Goal: Information Seeking & Learning: Learn about a topic

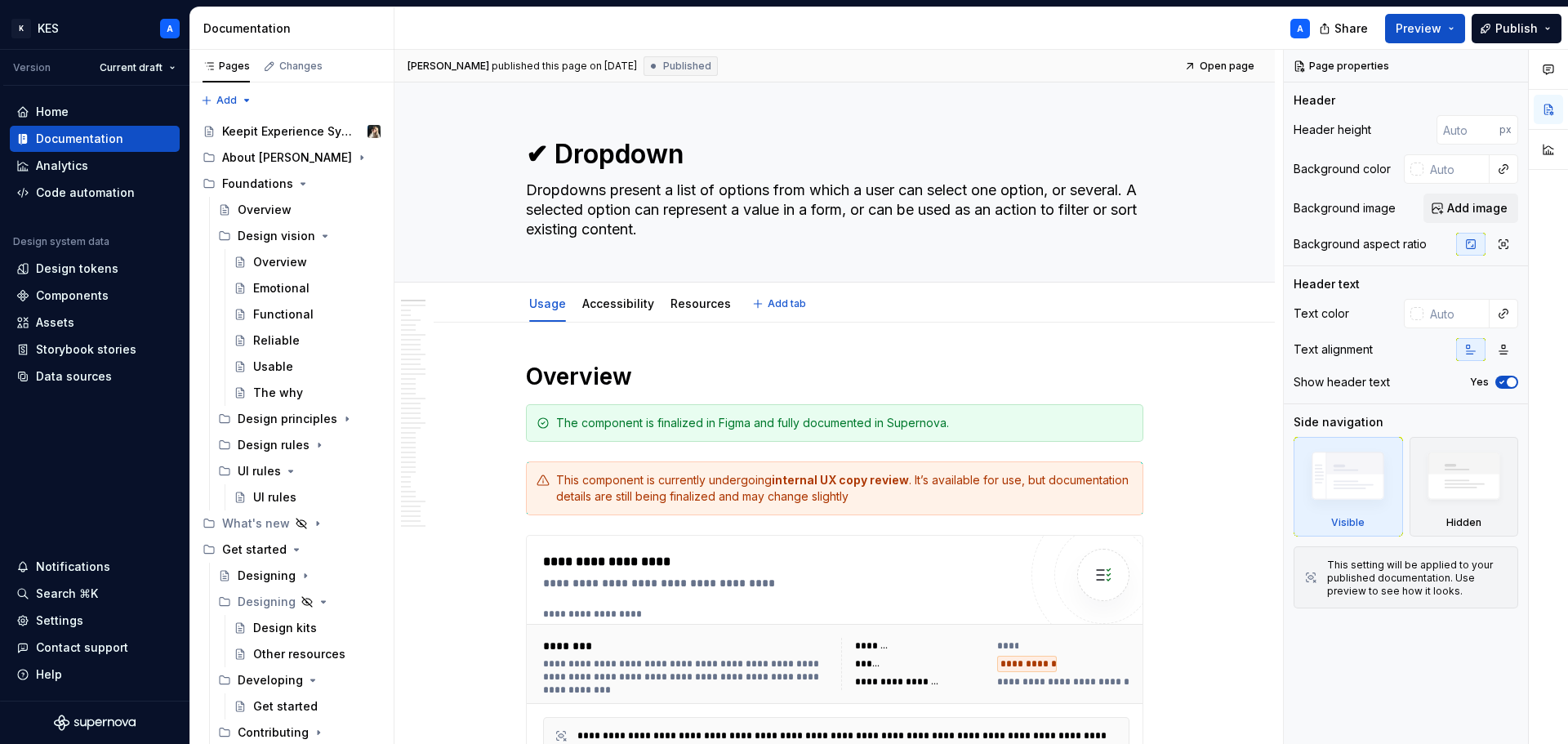
scroll to position [1143, 0]
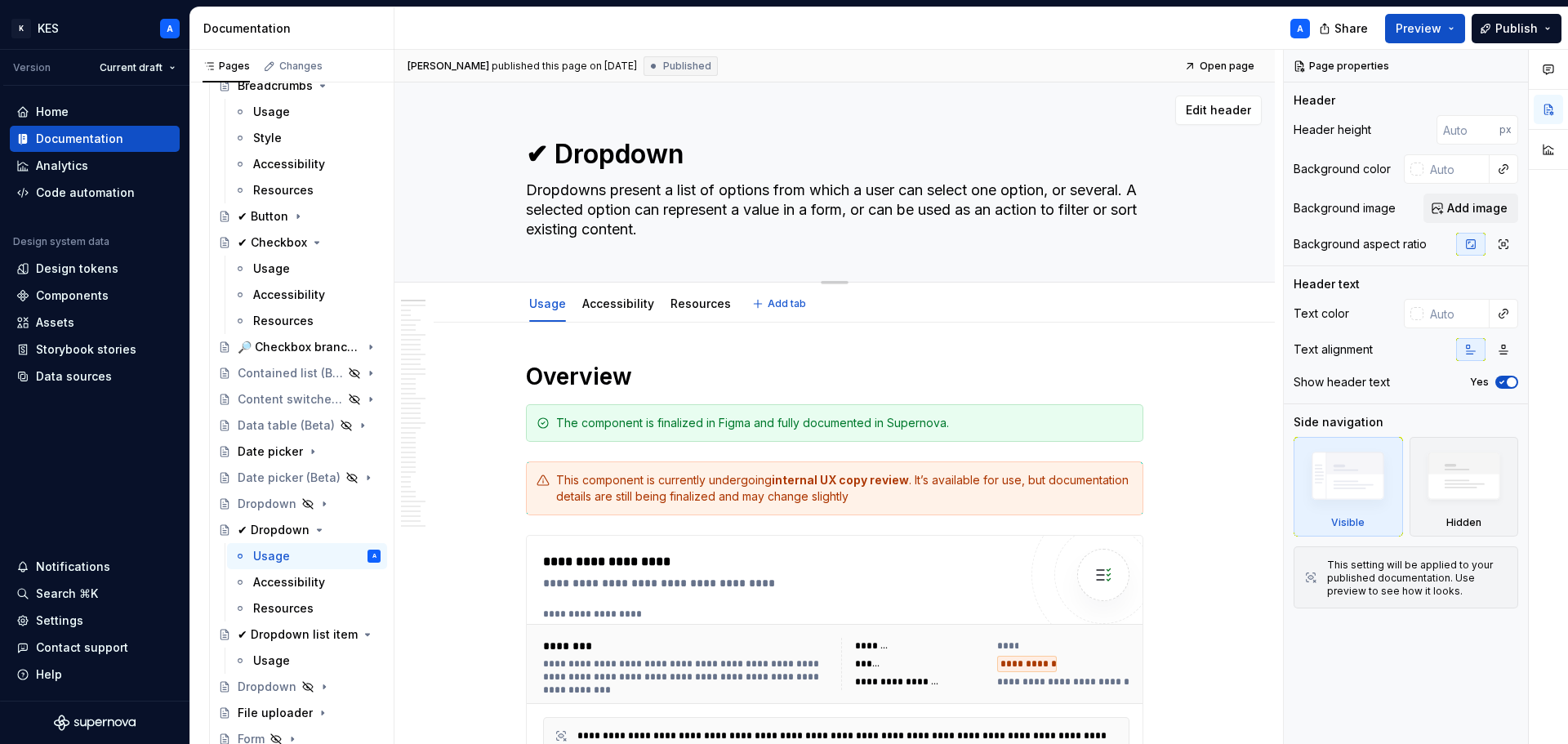
type textarea "*"
click at [1059, 190] on textarea "Dropdowns present a list of options from which a user can select one option, or…" at bounding box center [831, 210] width 618 height 65
type textarea "or several. A selected option can represent a value in a form, or can be used a…"
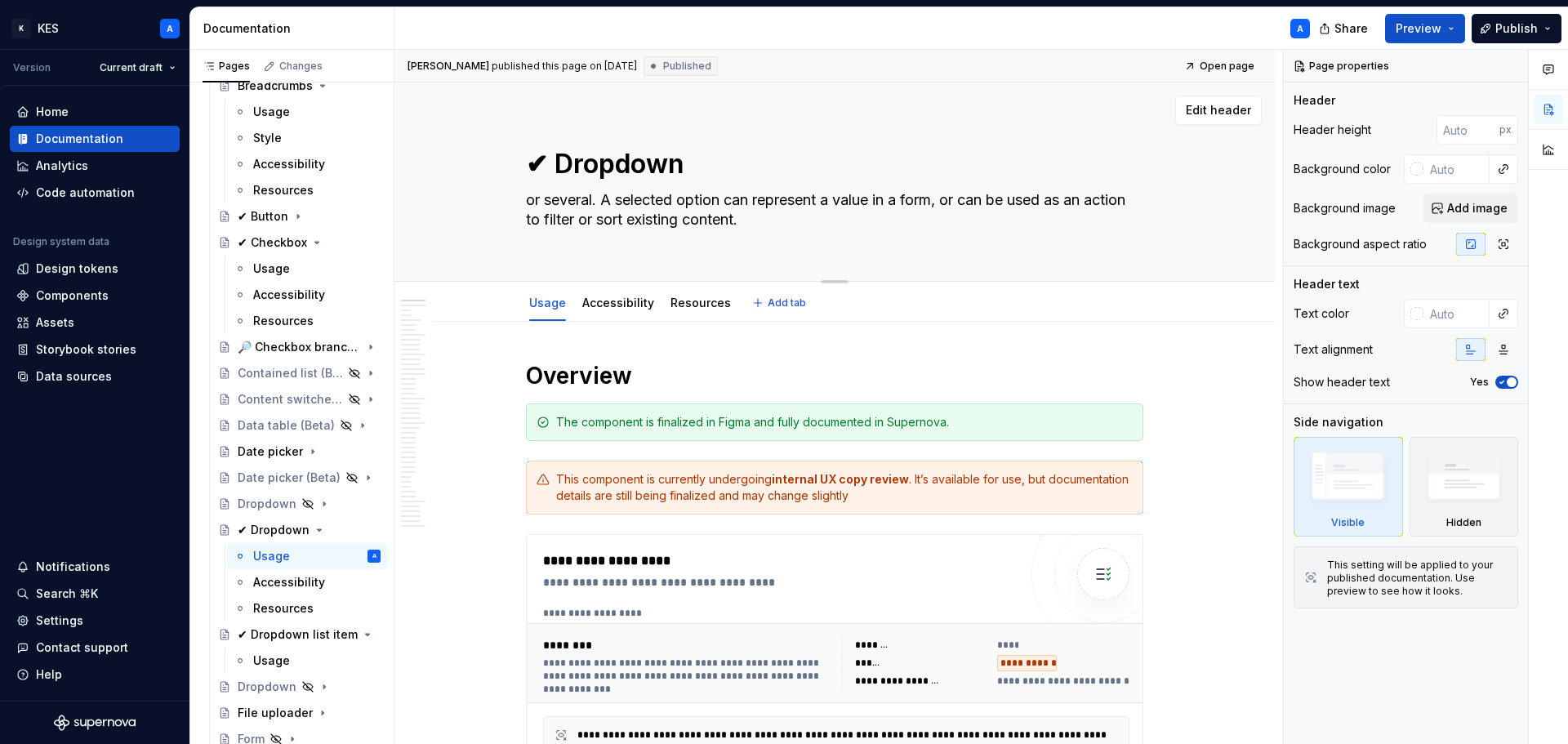
type textarea "*"
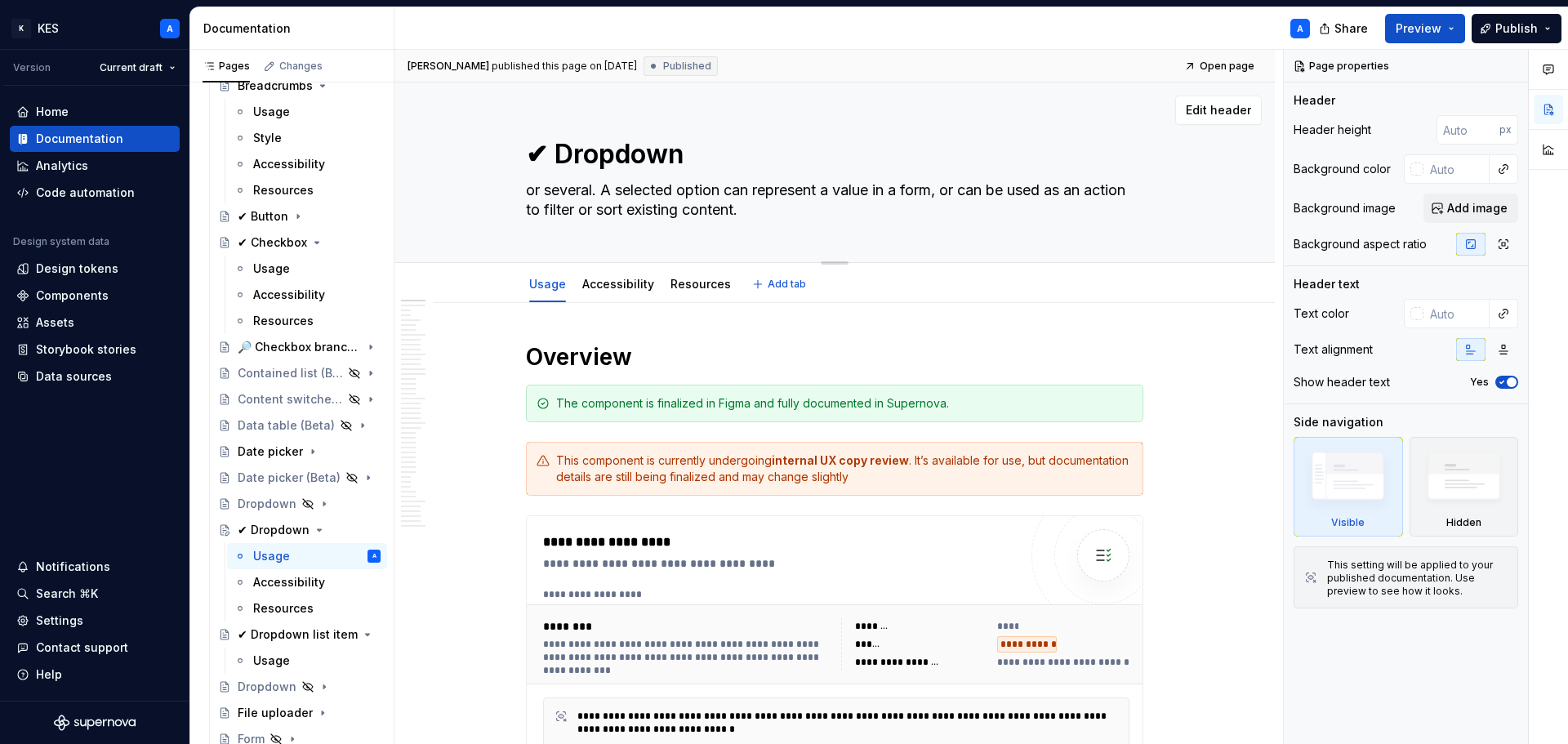
type textarea "Dropdowns present a list of options from which a user can select one option, or…"
type textarea "*"
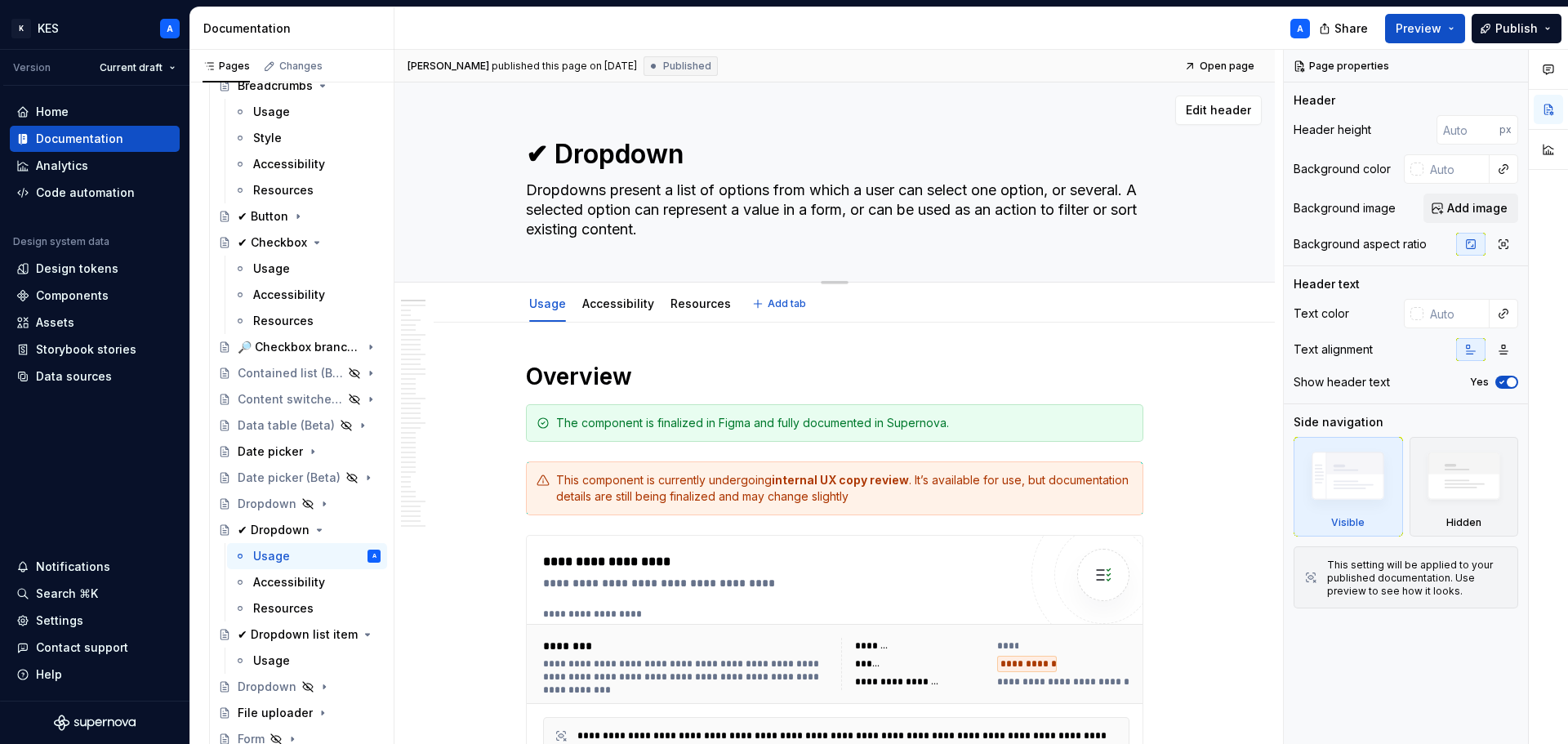
click at [1058, 188] on textarea "Dropdowns present a list of options from which a user can select one option, or…" at bounding box center [831, 210] width 618 height 65
type textarea "Dropdowns present a list of options from which a user can select one option or …"
type textarea "*"
click at [872, 210] on textarea "Dropdowns present a list of options from which a user can select one option or …" at bounding box center [831, 210] width 618 height 65
type textarea "Dropdowns present a list of options from which a user can select one option or …"
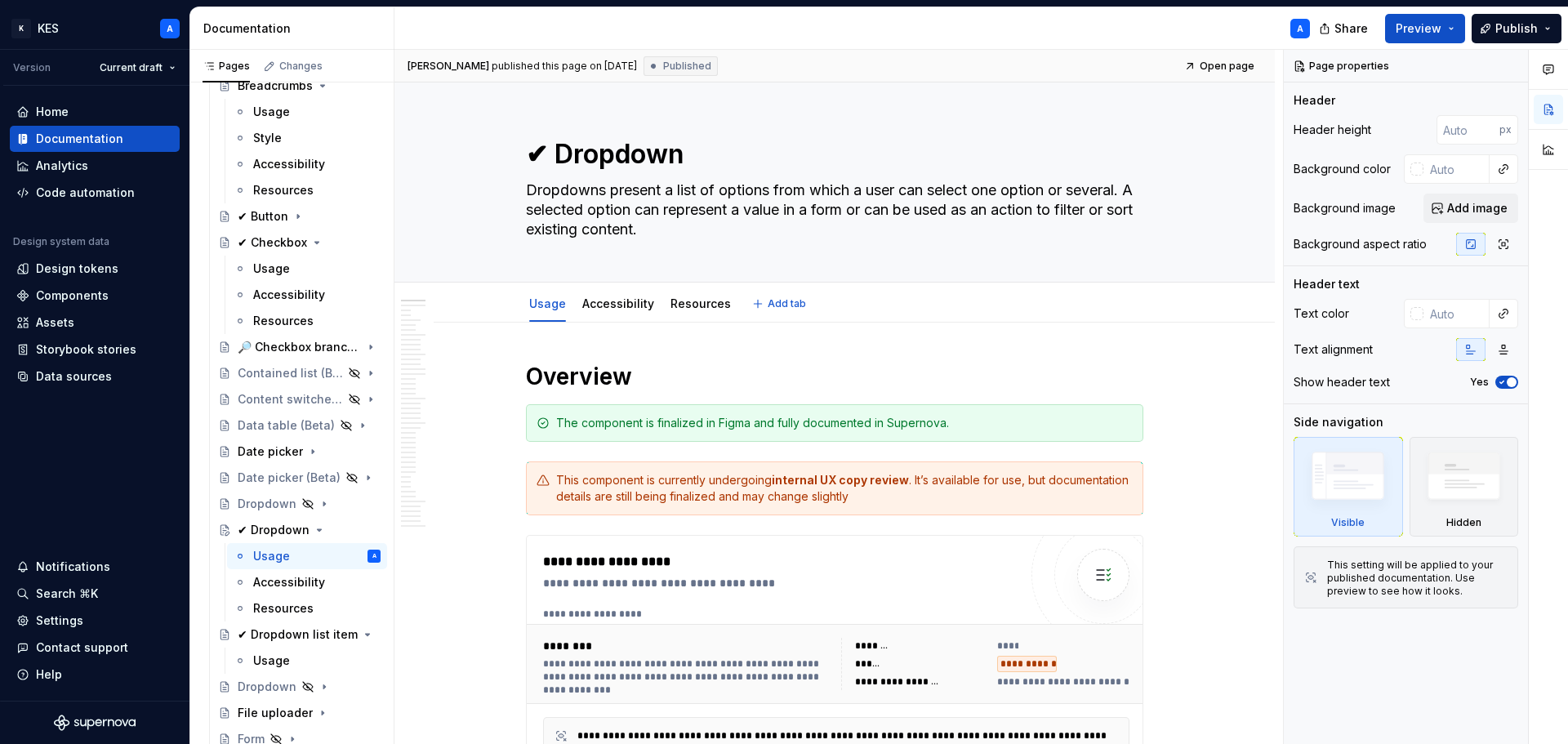
type textarea "*"
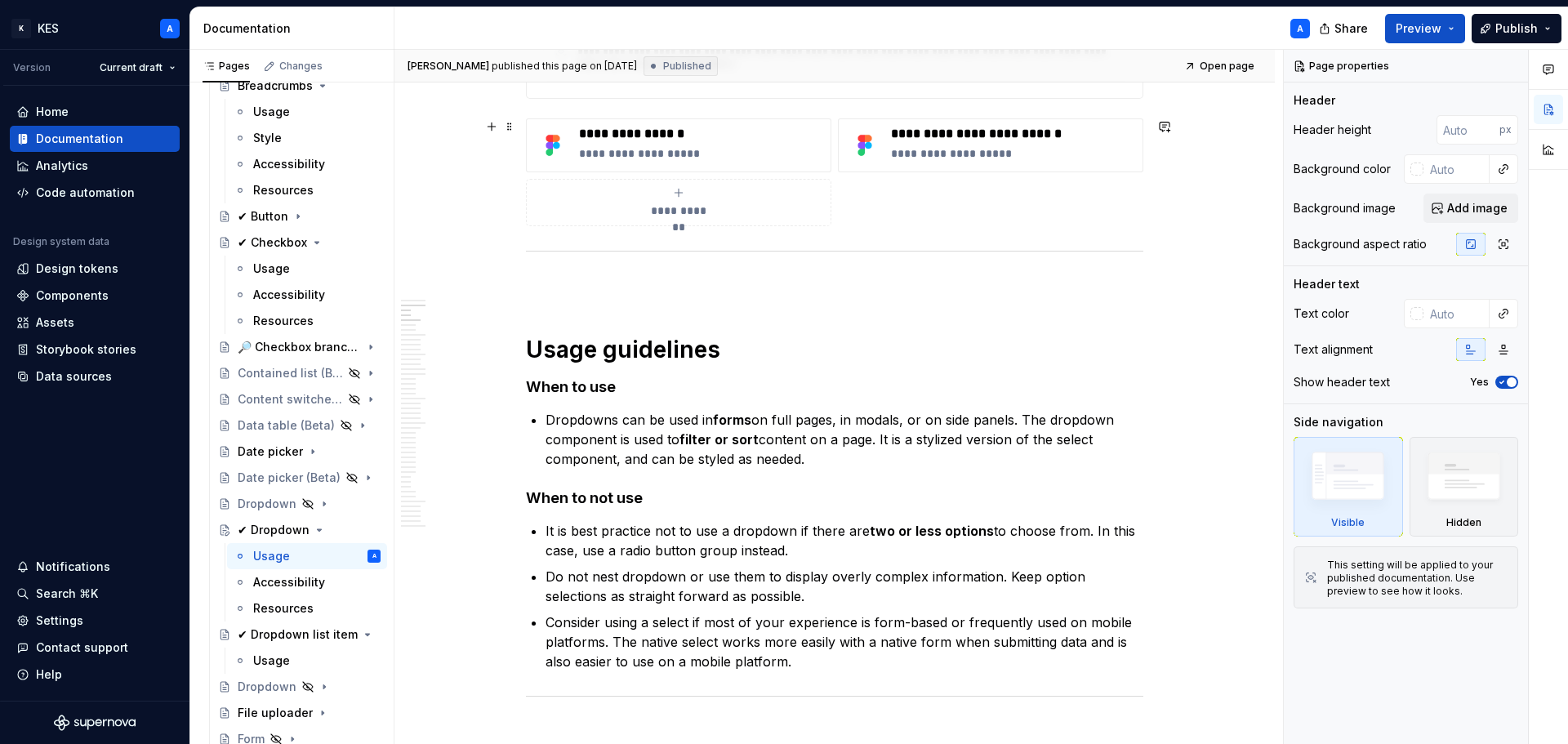
scroll to position [817, 0]
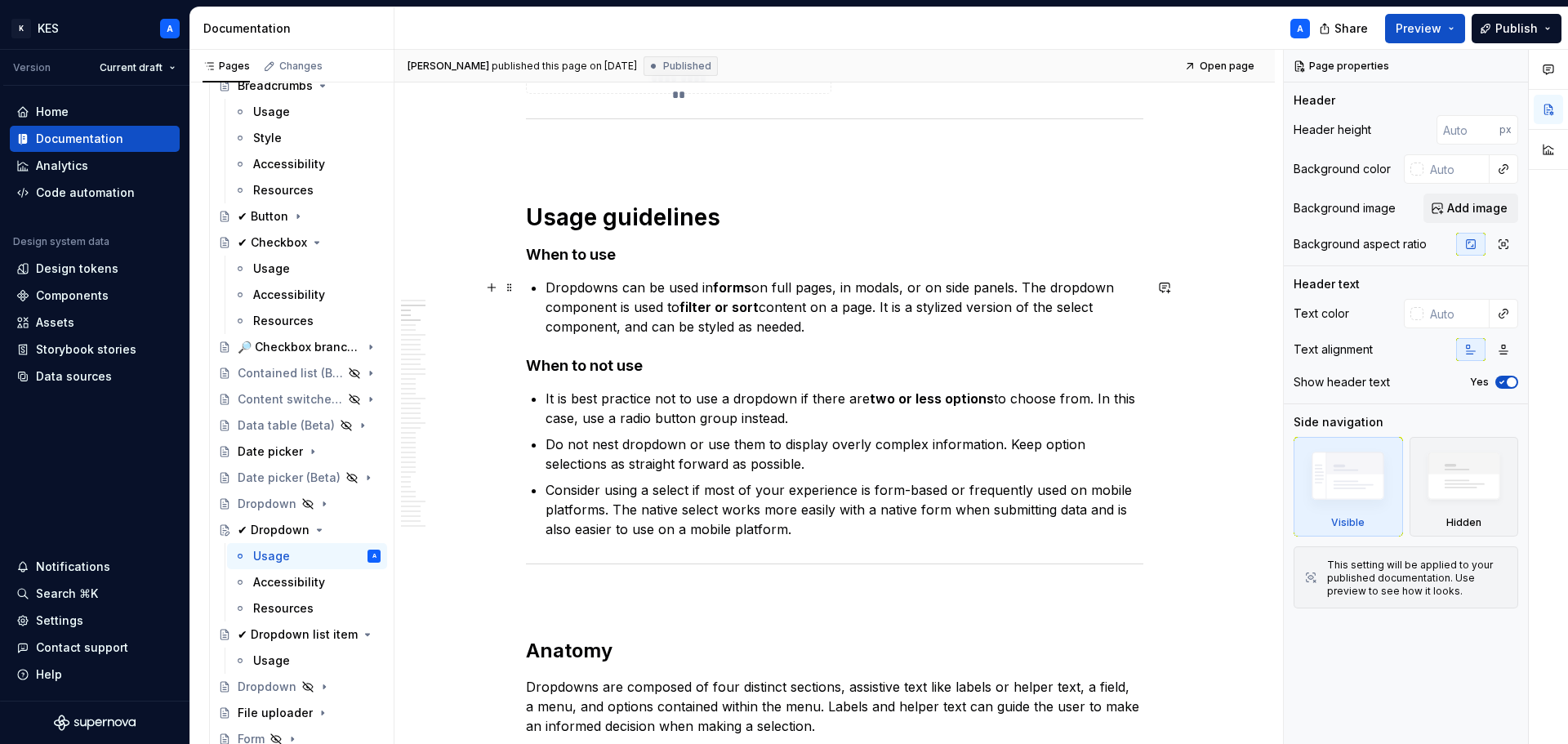
type textarea "Dropdowns present a list of options from which a user can select one option or …"
click at [618, 329] on p "Dropdowns can be used in forms on full pages, in modals, or on side panels. The…" at bounding box center [845, 307] width 598 height 59
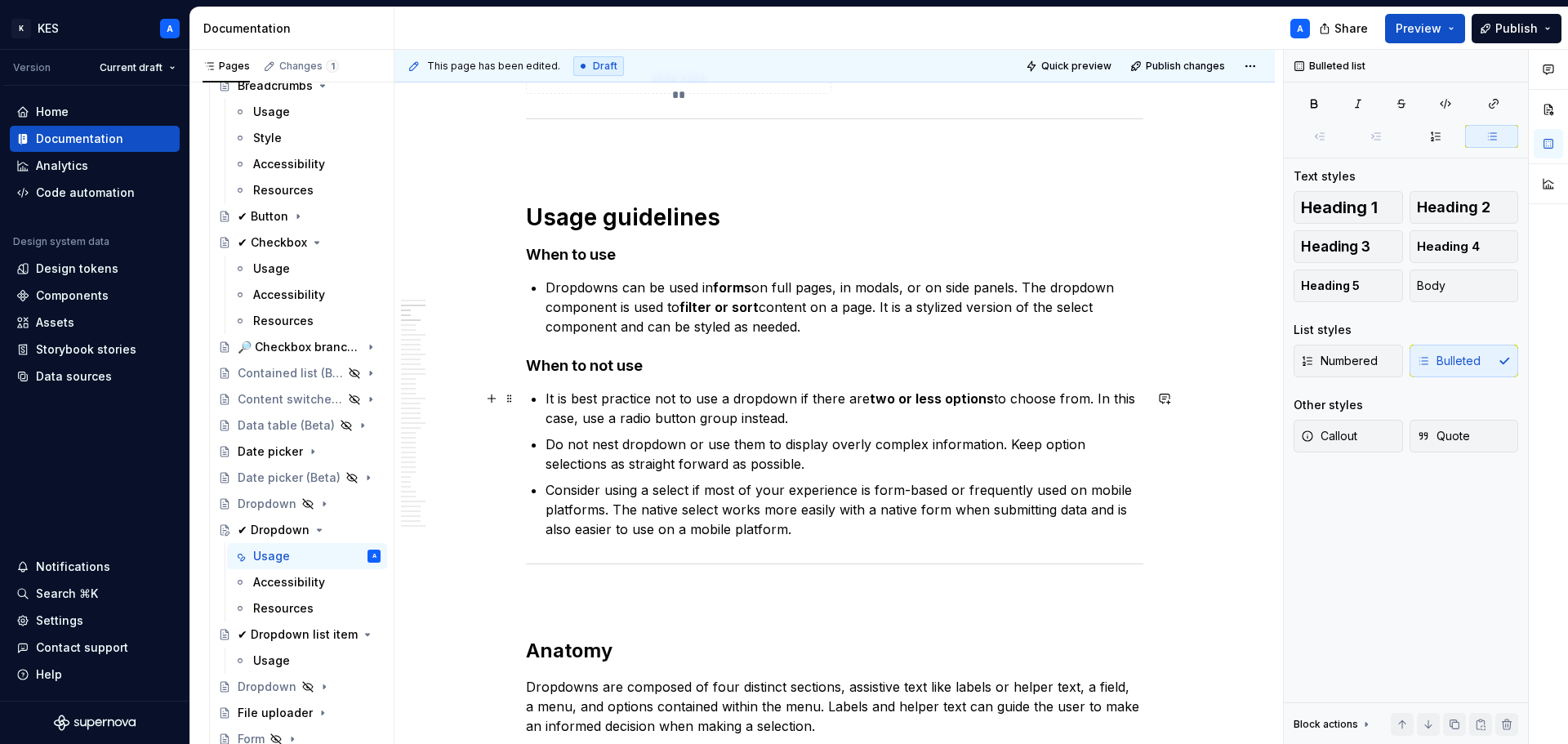
scroll to position [899, 0]
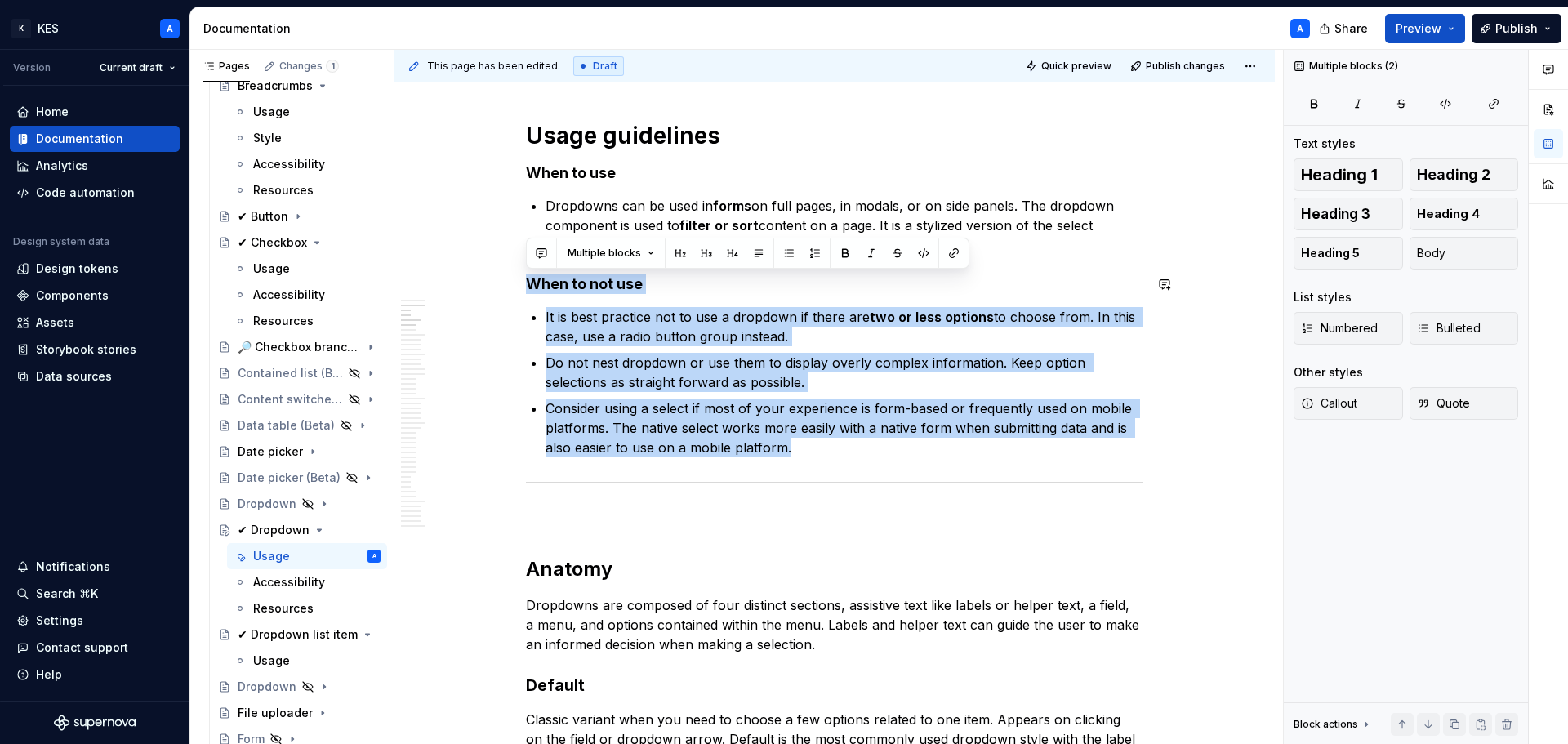
drag, startPoint x: 686, startPoint y: 385, endPoint x: 524, endPoint y: 270, distance: 198.7
copy div "When to not use It is best practice not to use a dropdown if there are two or l…"
click at [996, 363] on p "Do not nest dropdown or use them to display overly complex information. Keep op…" at bounding box center [845, 372] width 598 height 39
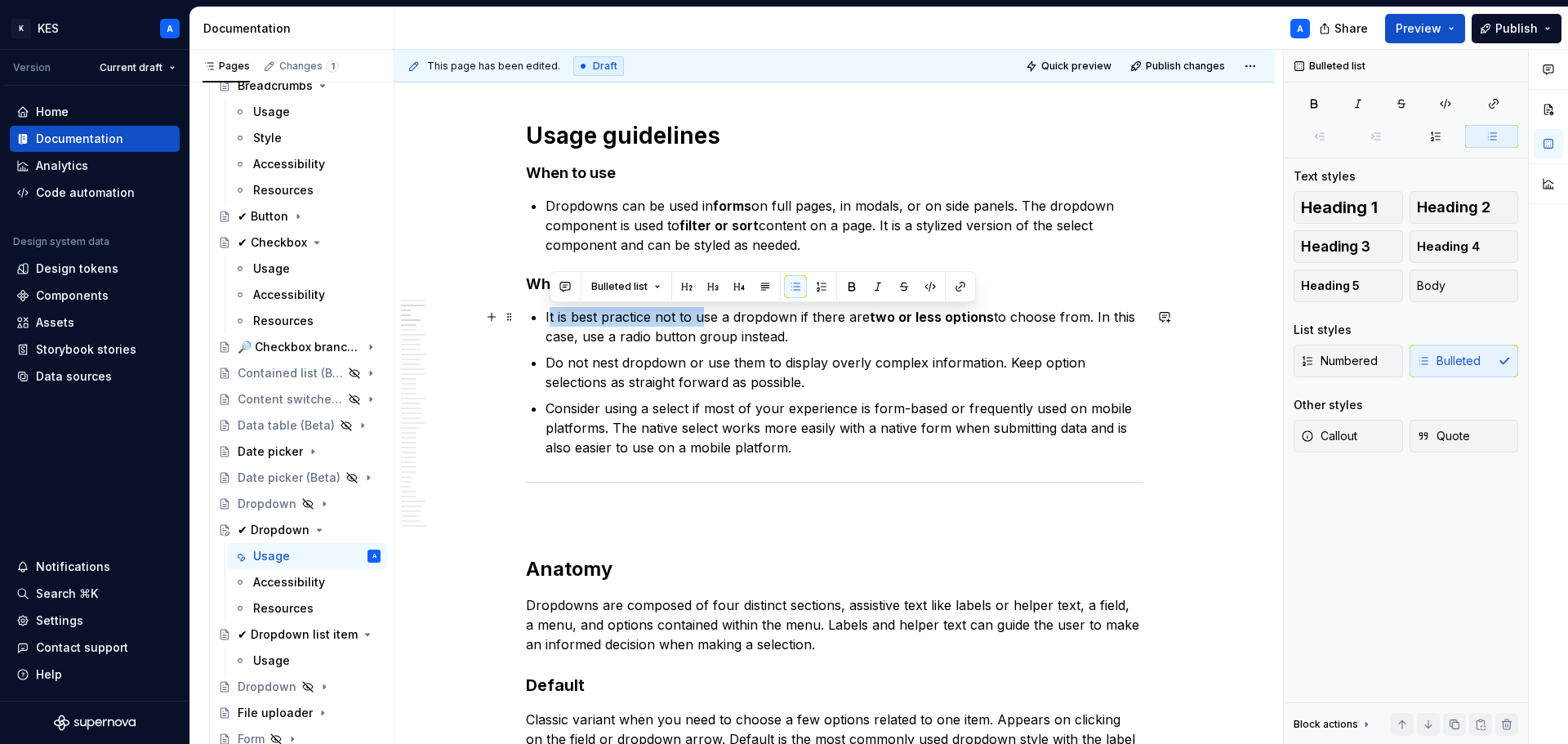
drag, startPoint x: 550, startPoint y: 319, endPoint x: 700, endPoint y: 319, distance: 150.0
click at [700, 319] on p "It is best practice not to use a dropdown if there are two or less options to c…" at bounding box center [845, 327] width 598 height 39
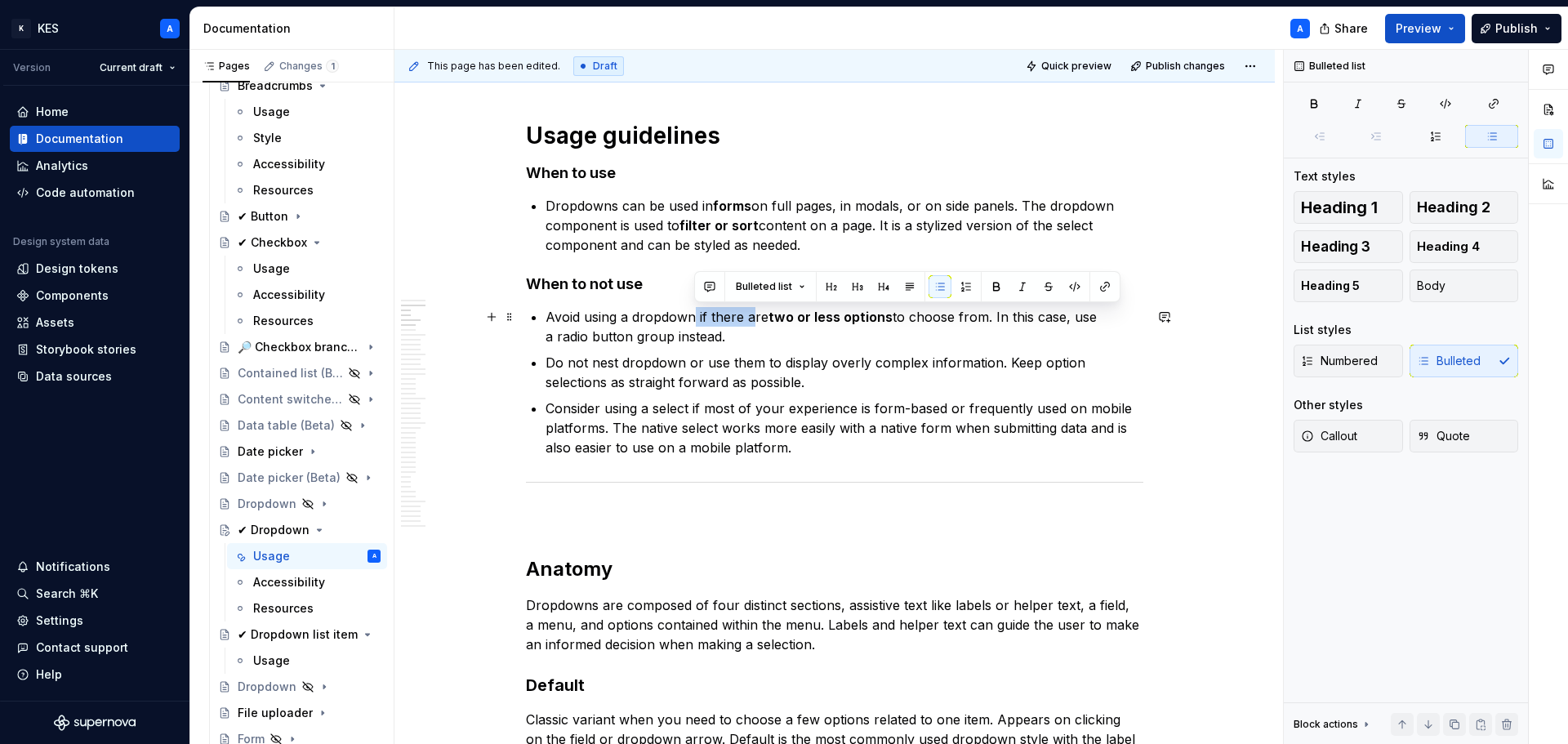
drag, startPoint x: 695, startPoint y: 317, endPoint x: 753, endPoint y: 318, distance: 58.0
click at [753, 318] on p "Avoid using a dropdown if there are two or less options to choose from. In this…" at bounding box center [845, 327] width 598 height 39
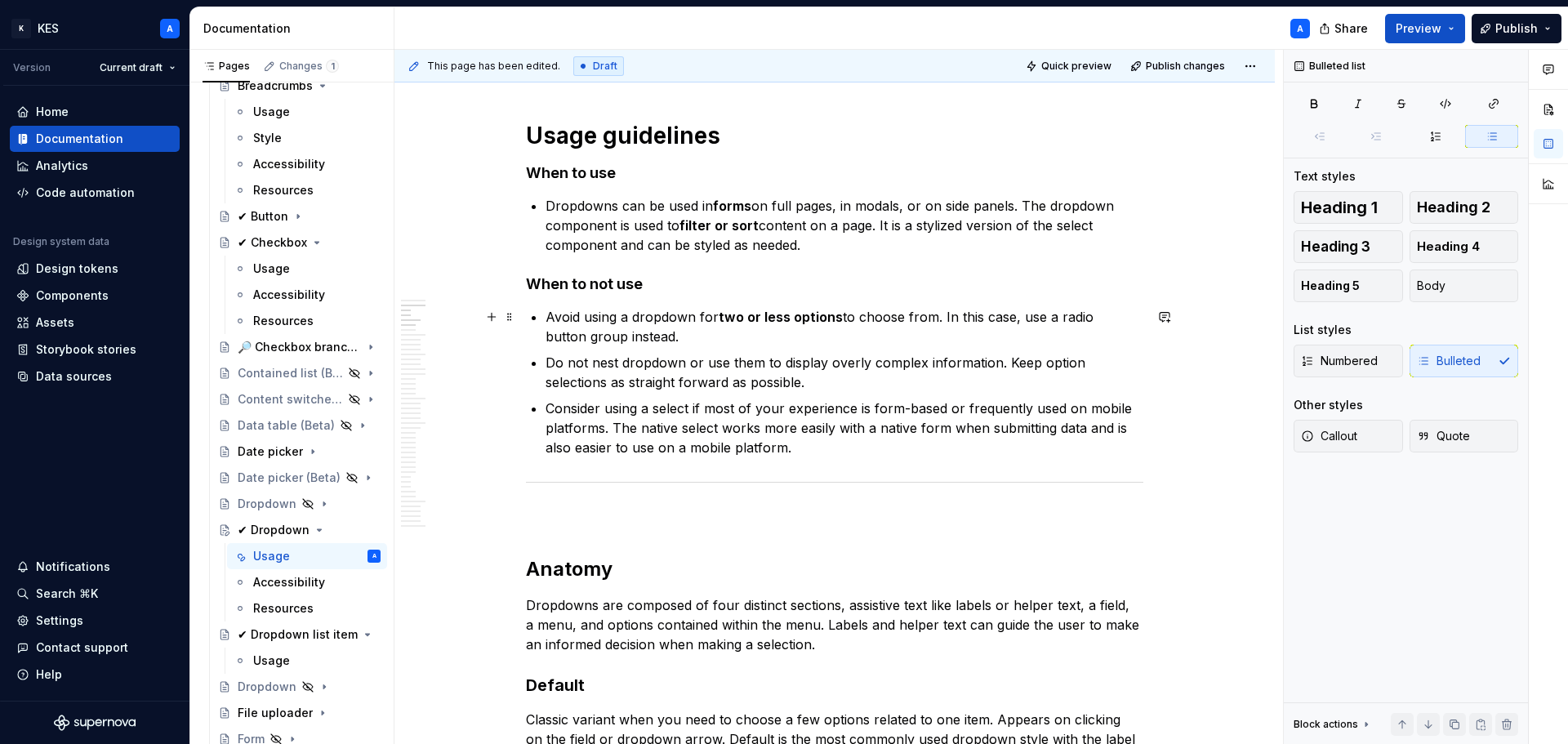
click at [768, 316] on strong "two or less options" at bounding box center [780, 317] width 124 height 16
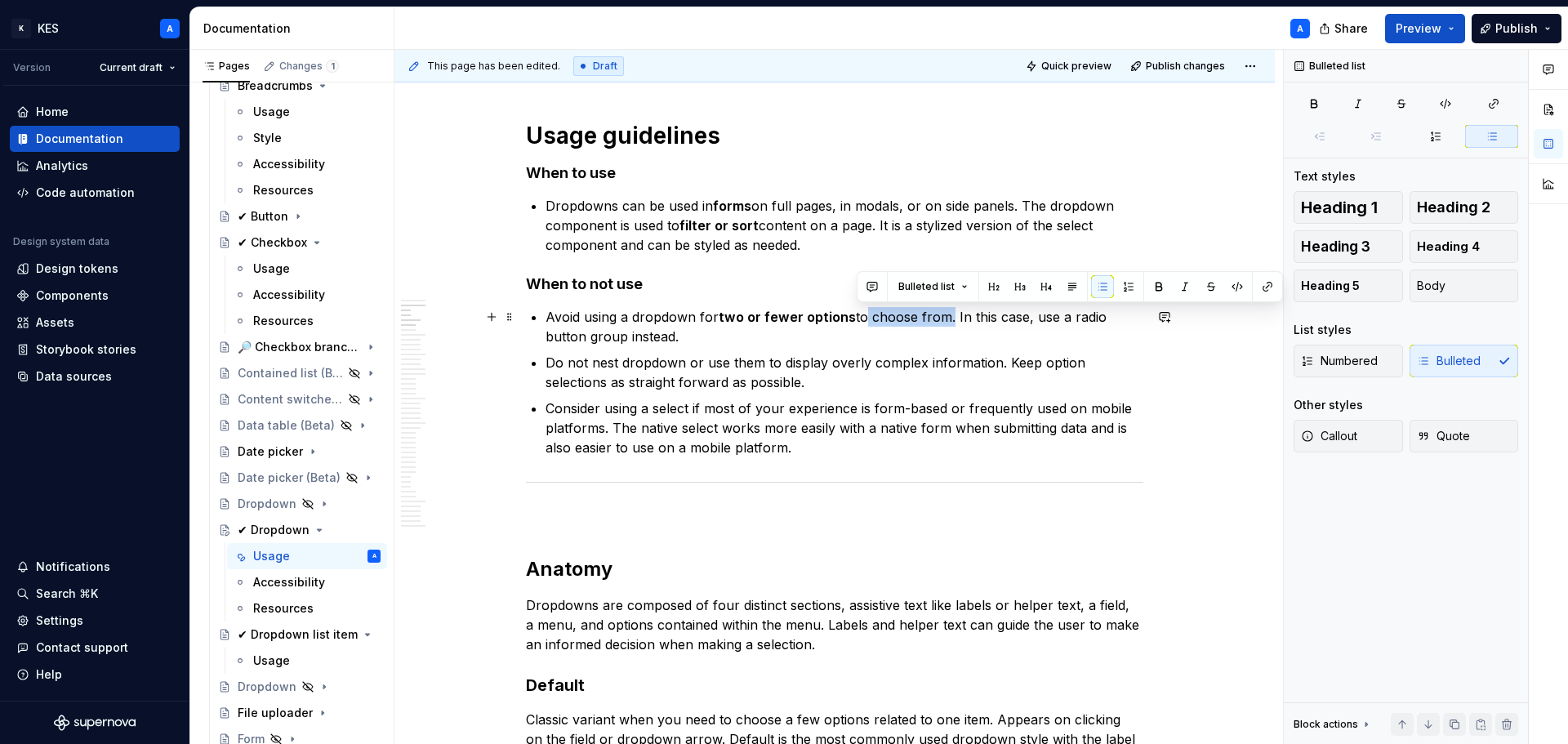
drag, startPoint x: 856, startPoint y: 317, endPoint x: 942, endPoint y: 322, distance: 86.1
click at [942, 322] on p "Avoid using a dropdown for two or fewer options to choose from. In this case, u…" at bounding box center [845, 327] width 598 height 39
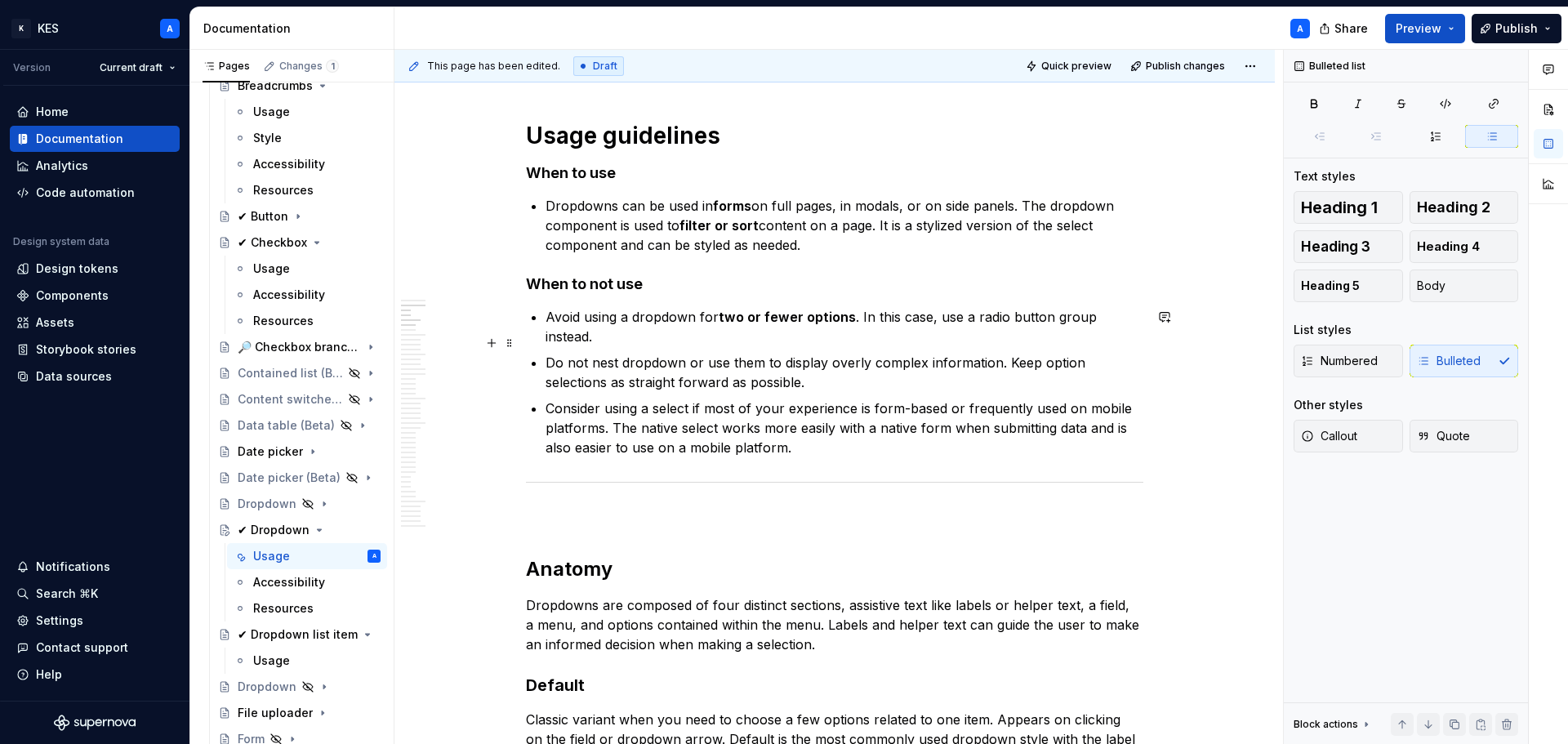
click at [682, 353] on p "Do not nest dropdown or use them to display overly complex information. Keep op…" at bounding box center [845, 372] width 598 height 39
click at [680, 361] on p "Do not nest dropdowns or use them to display overly complex information. Keep o…" at bounding box center [845, 372] width 598 height 39
click at [794, 367] on p "Do not nest dropdowns or use them to display overly complex information. Keep o…" at bounding box center [845, 372] width 598 height 39
click at [852, 373] on ul "Avoid using a dropdown for two or fewer options . In this case, use a radio but…" at bounding box center [845, 382] width 598 height 150
click at [686, 369] on p "Do not nest dropdowns or use them to display overly complex information. Keep o…" at bounding box center [845, 372] width 598 height 39
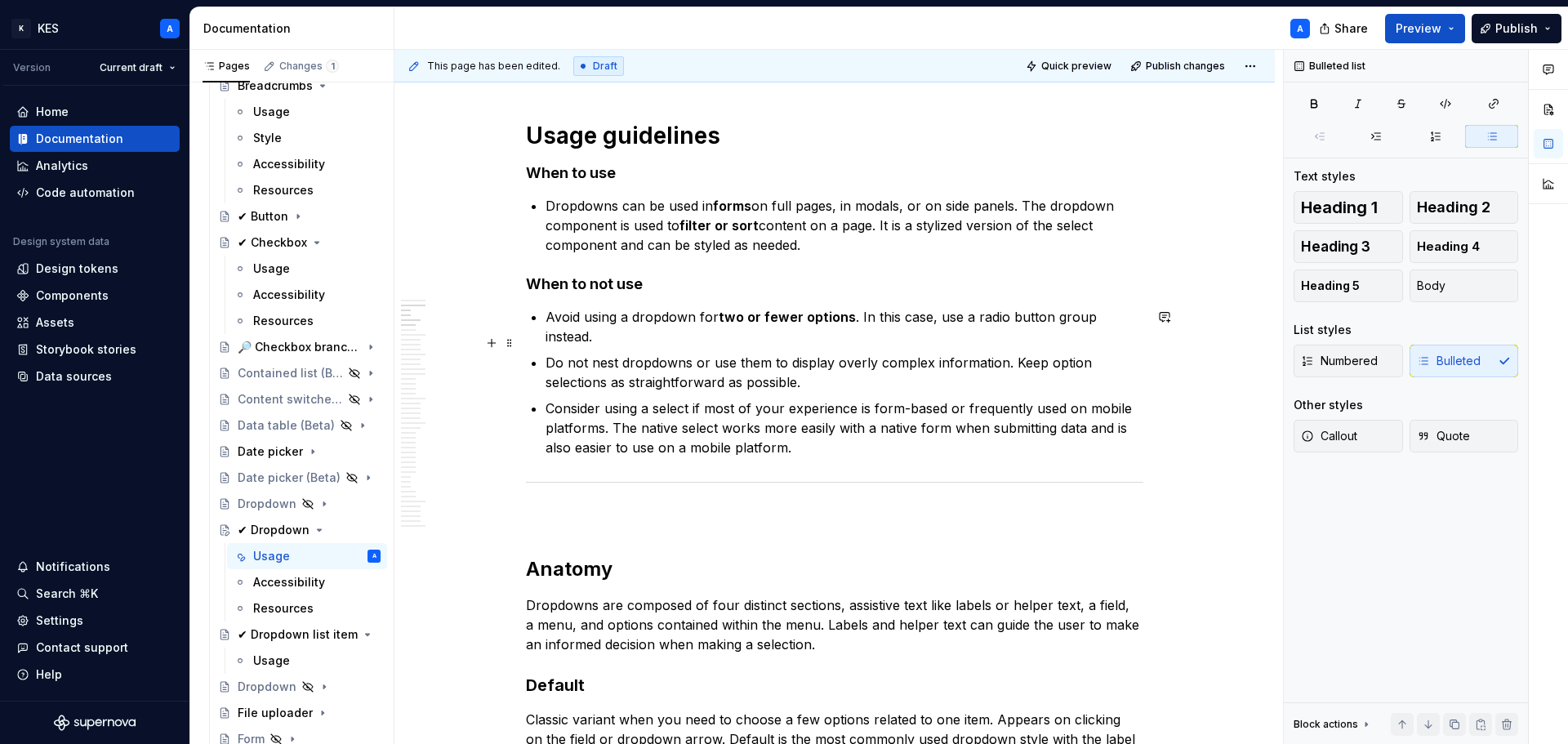
click at [686, 369] on p "Do not nest dropdowns or use them to display overly complex information. Keep o…" at bounding box center [845, 372] width 598 height 39
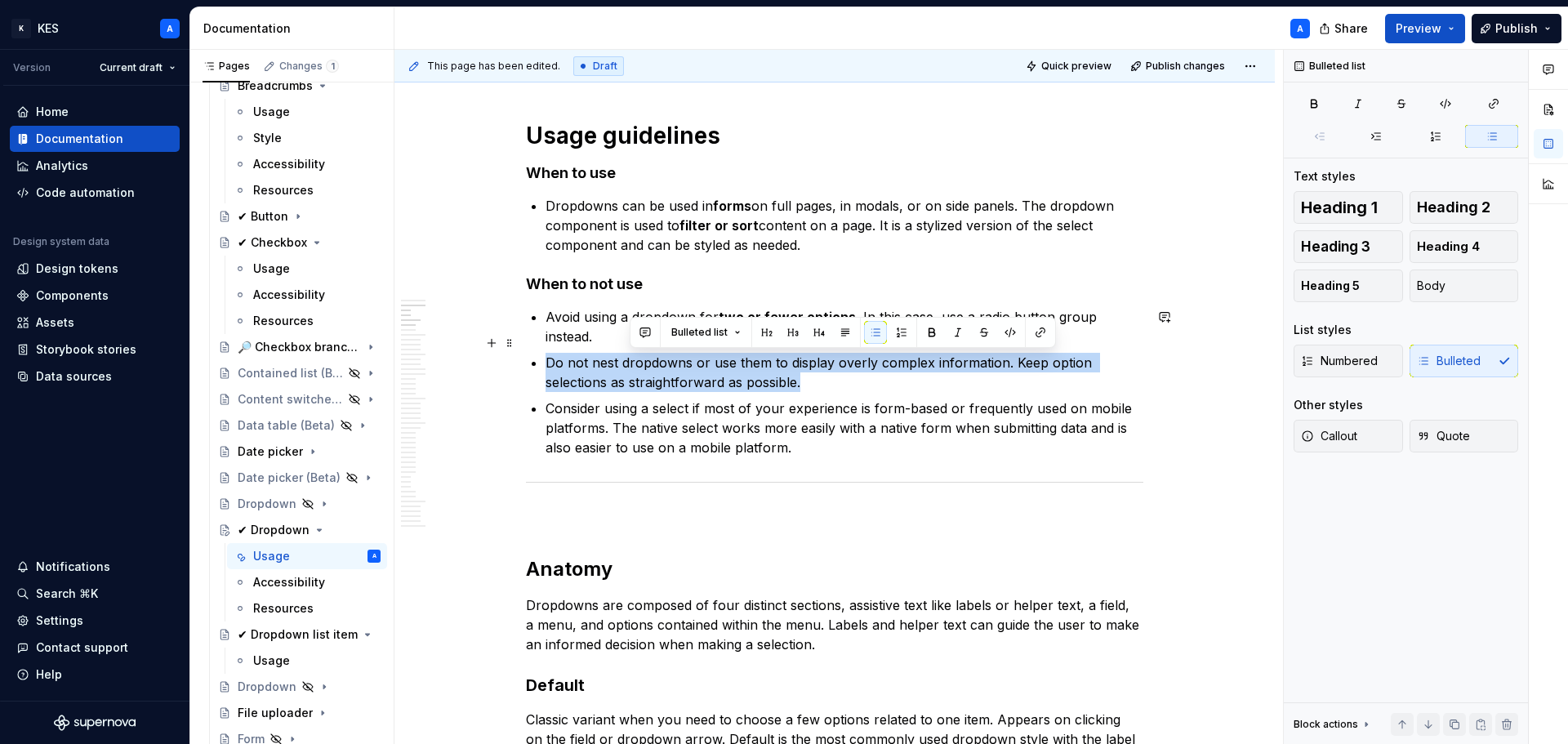
click at [686, 369] on p "Do not nest dropdowns or use them to display overly complex information. Keep o…" at bounding box center [845, 372] width 598 height 39
copy p "Do not nest dropdowns or use them to display overly complex information. Keep o…"
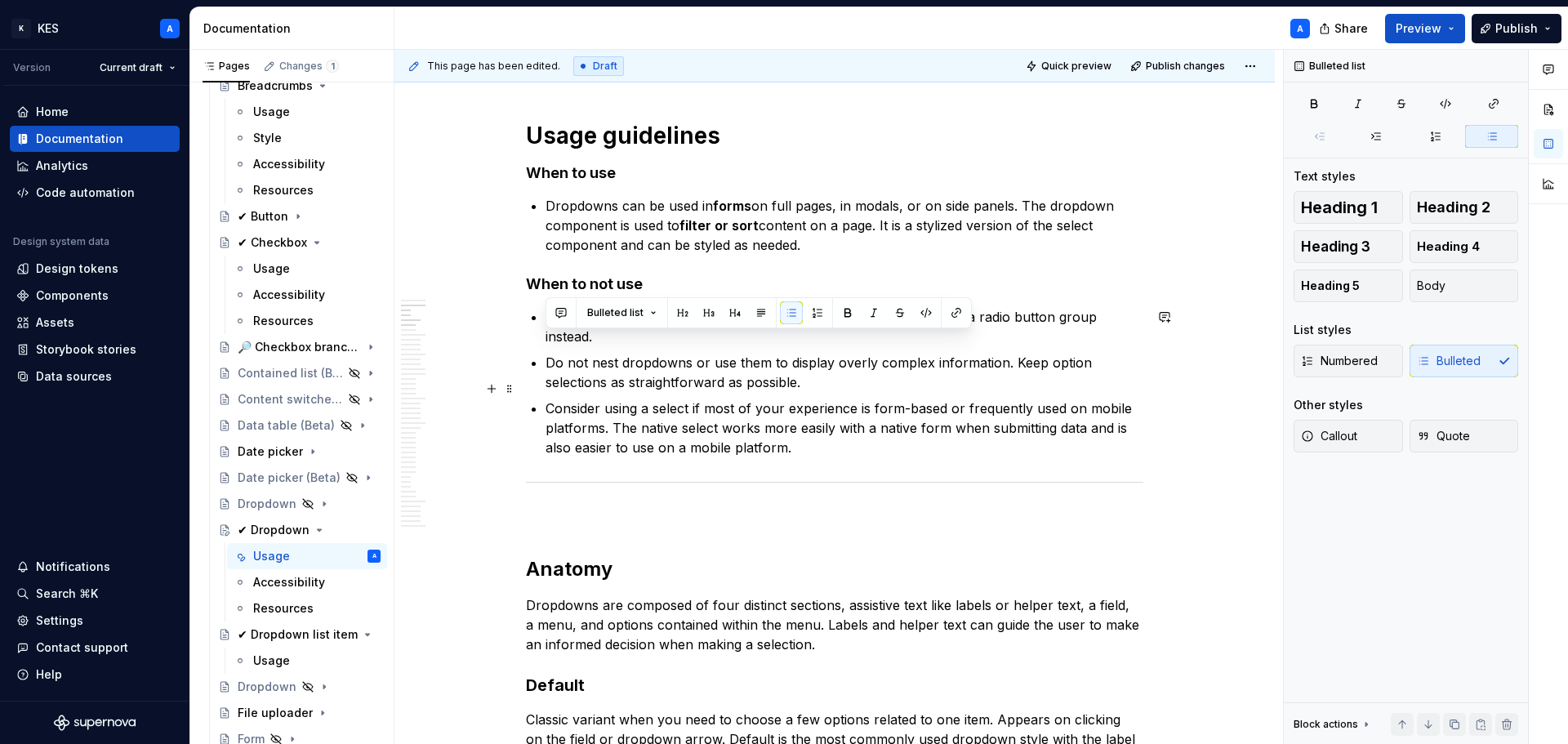
click at [765, 398] on p "Consider using a select if most of your experience is form-based or frequently …" at bounding box center [845, 428] width 598 height 59
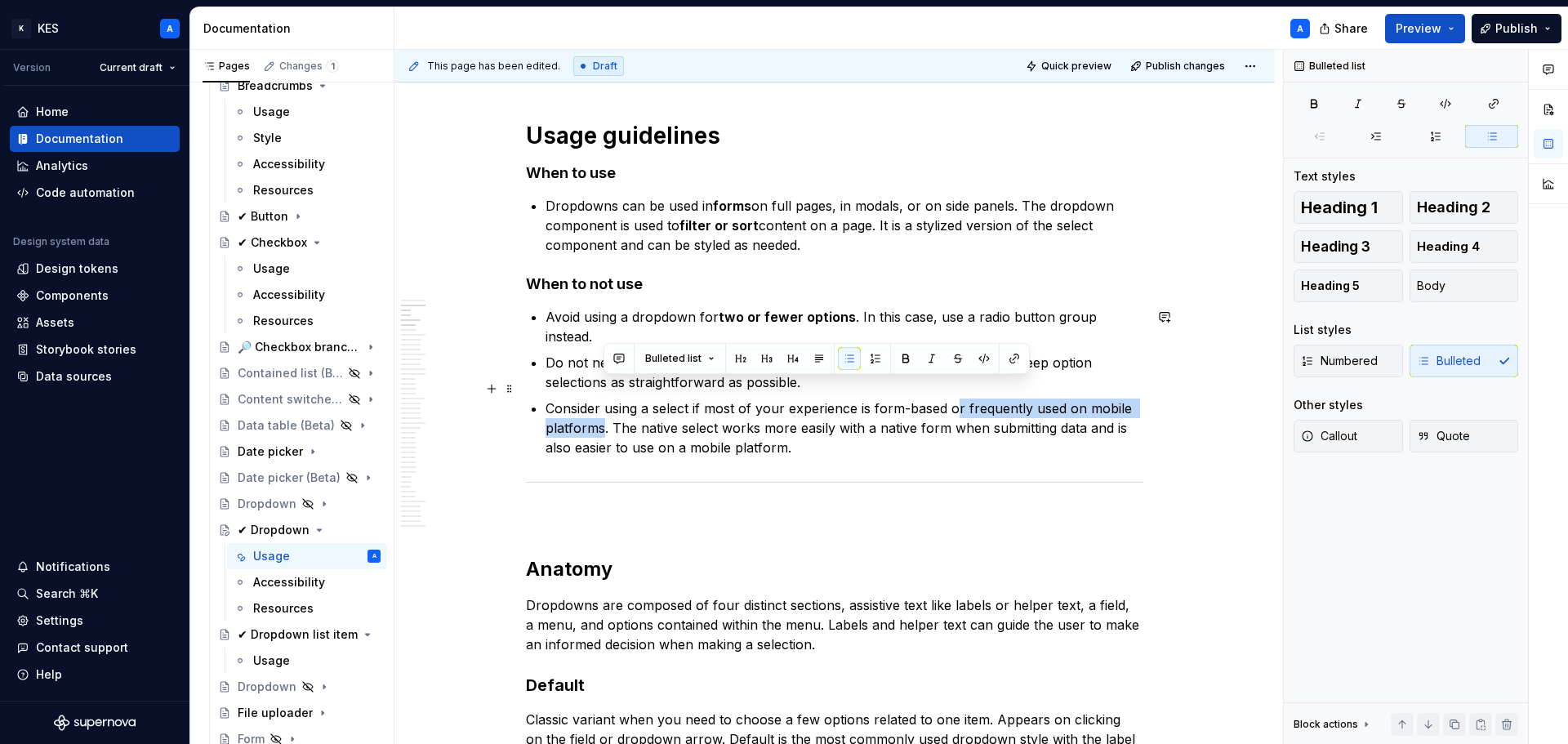
drag, startPoint x: 954, startPoint y: 391, endPoint x: 601, endPoint y: 407, distance: 353.4
click at [601, 407] on p "Consider using a select if most of your experience is form-based or frequently …" at bounding box center [845, 428] width 598 height 59
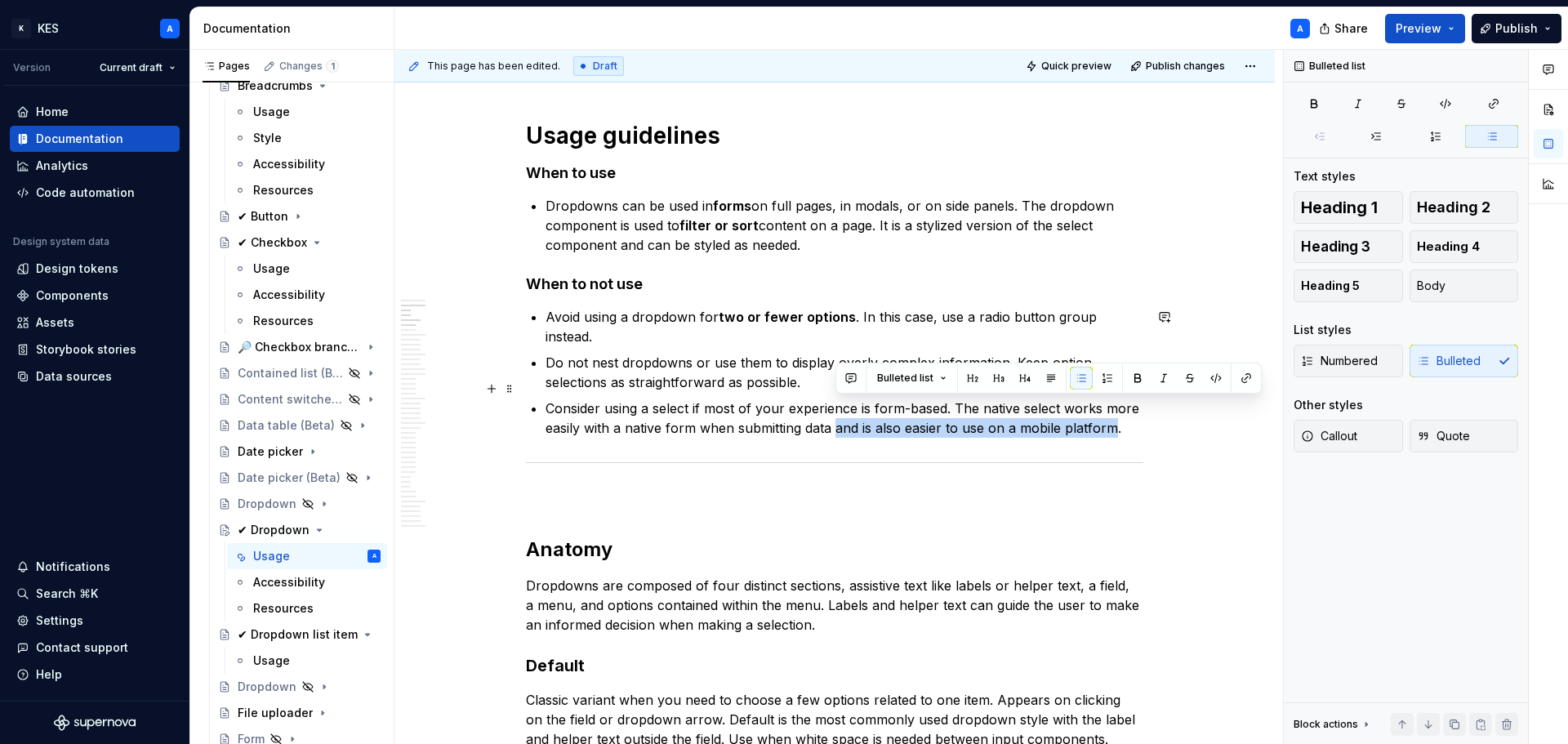
drag, startPoint x: 836, startPoint y: 409, endPoint x: 1112, endPoint y: 415, distance: 276.1
click at [1112, 415] on p "Consider using a select if most of your experience is form-based. The native se…" at bounding box center [845, 418] width 598 height 39
click at [778, 400] on p "Consider using a select if most of your experience is form-based. The native se…" at bounding box center [845, 418] width 598 height 39
drag, startPoint x: 848, startPoint y: 407, endPoint x: 1113, endPoint y: 415, distance: 265.1
click at [1113, 415] on p "Consider using a select if most of your experience is form-based. The native se…" at bounding box center [845, 418] width 598 height 39
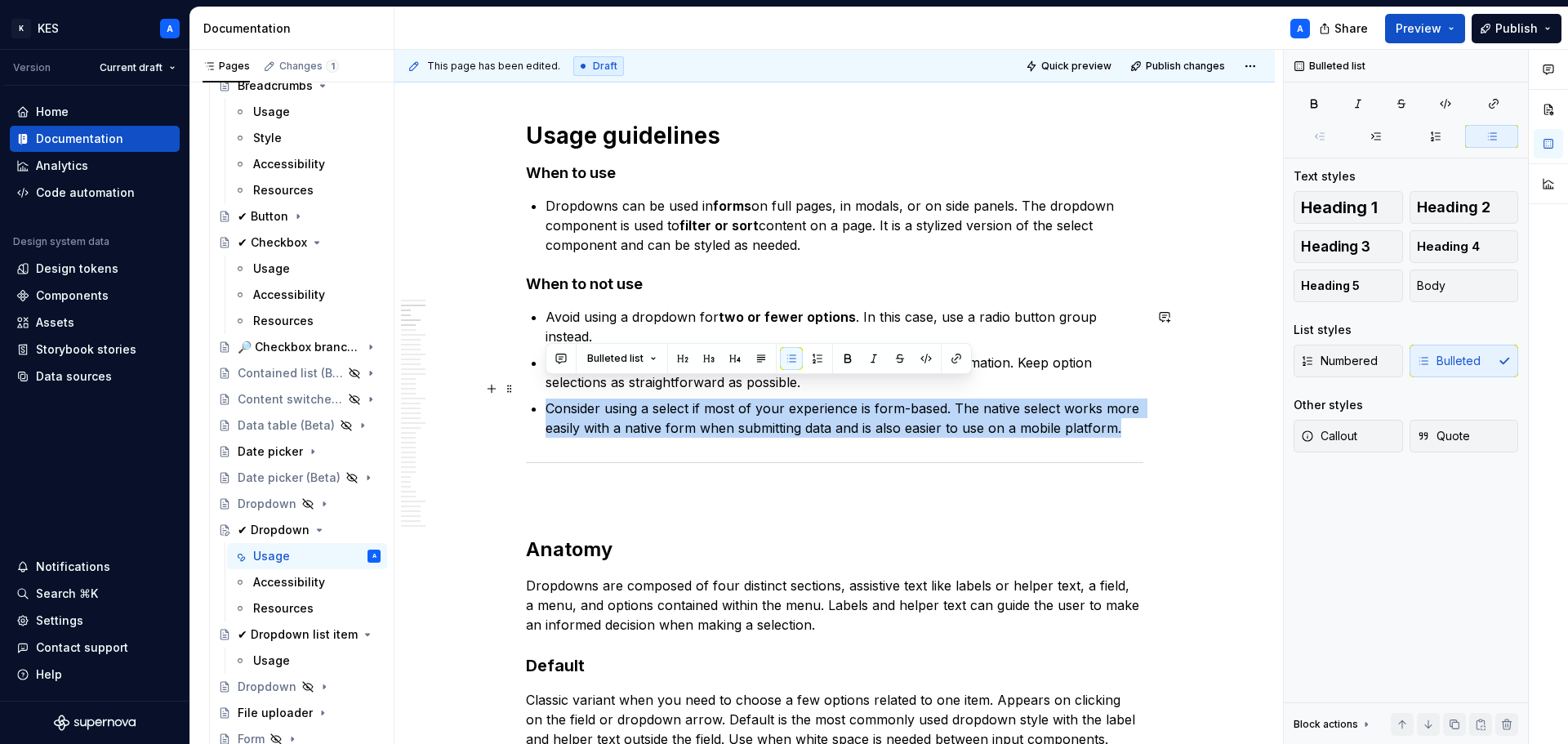
drag, startPoint x: 1132, startPoint y: 401, endPoint x: 547, endPoint y: 385, distance: 585.2
click at [547, 398] on p "Consider using a select if most of your experience is form-based. The native se…" at bounding box center [845, 418] width 598 height 39
copy p "Consider using a select if most of your experience is form-based. The native se…"
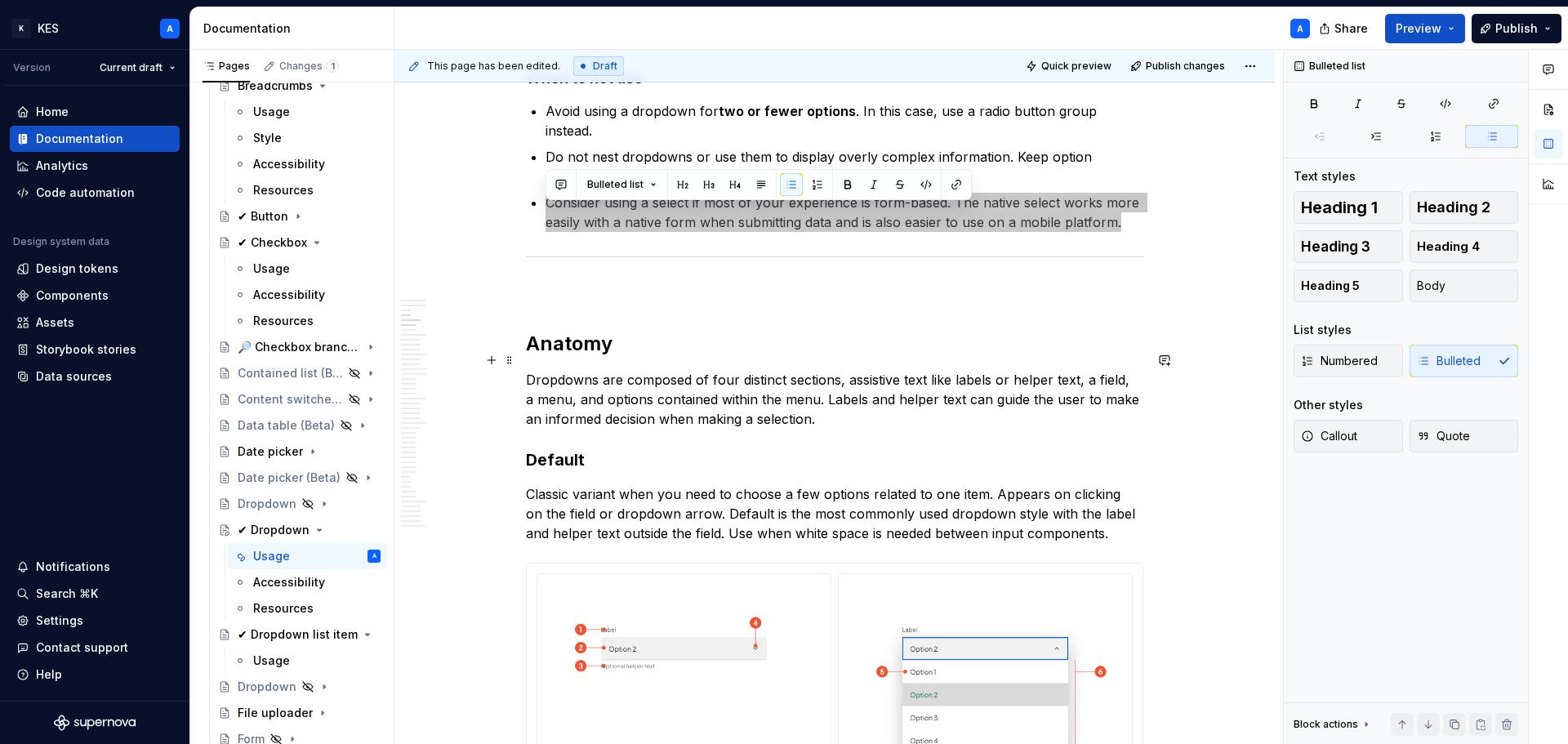
scroll to position [1143, 0]
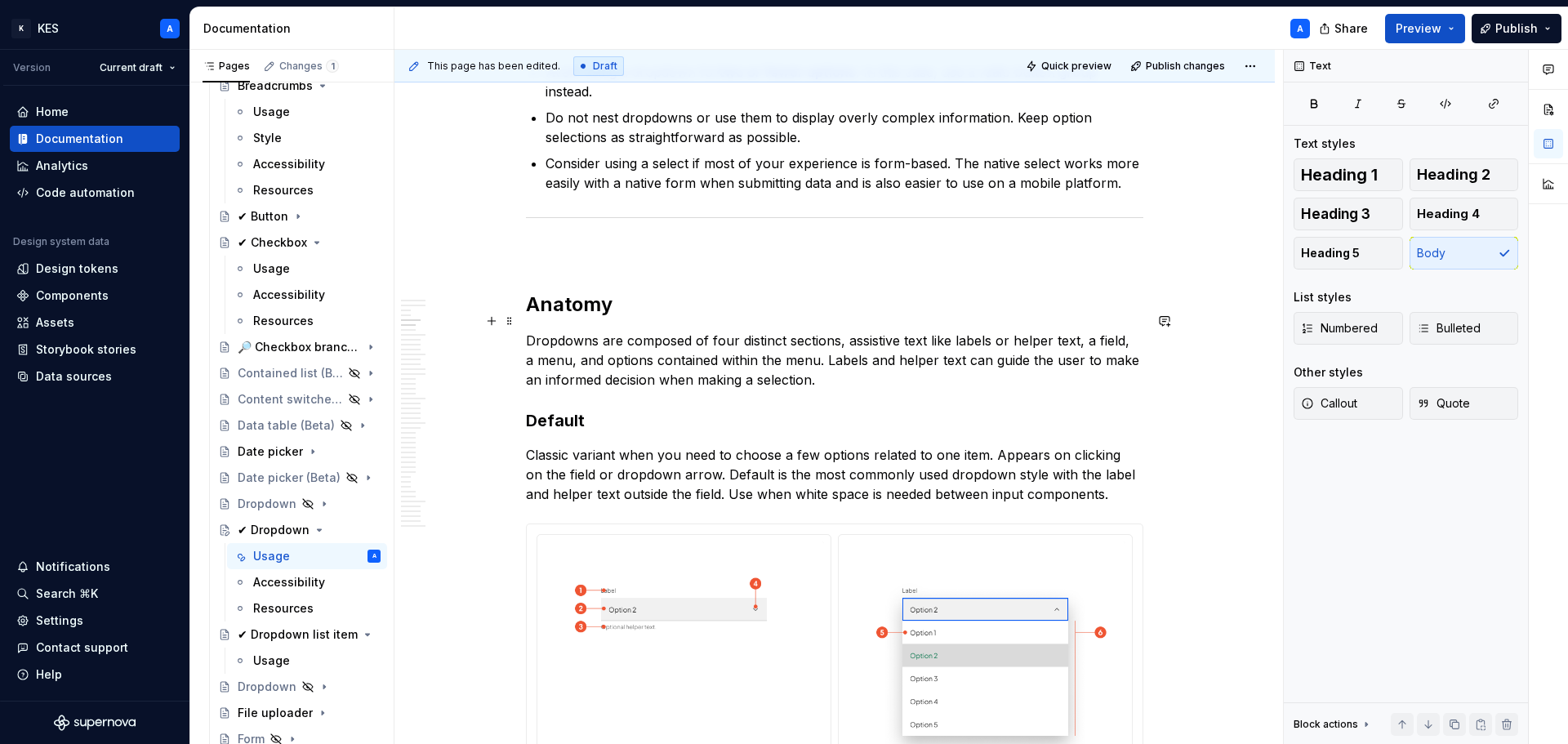
click at [844, 331] on p "Dropdowns are composed of four distinct sections, assistive text like labels or…" at bounding box center [835, 361] width 618 height 59
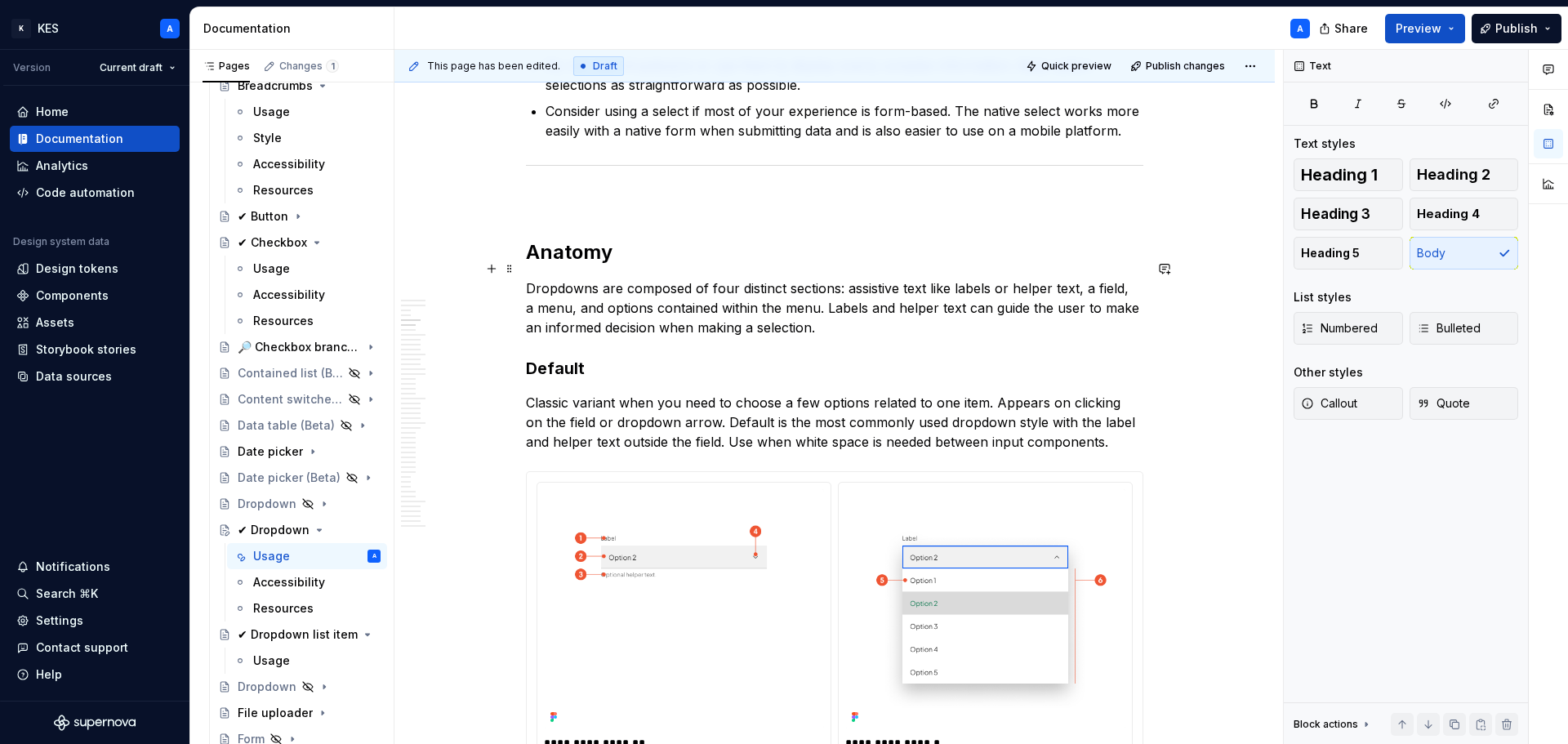
scroll to position [1226, 0]
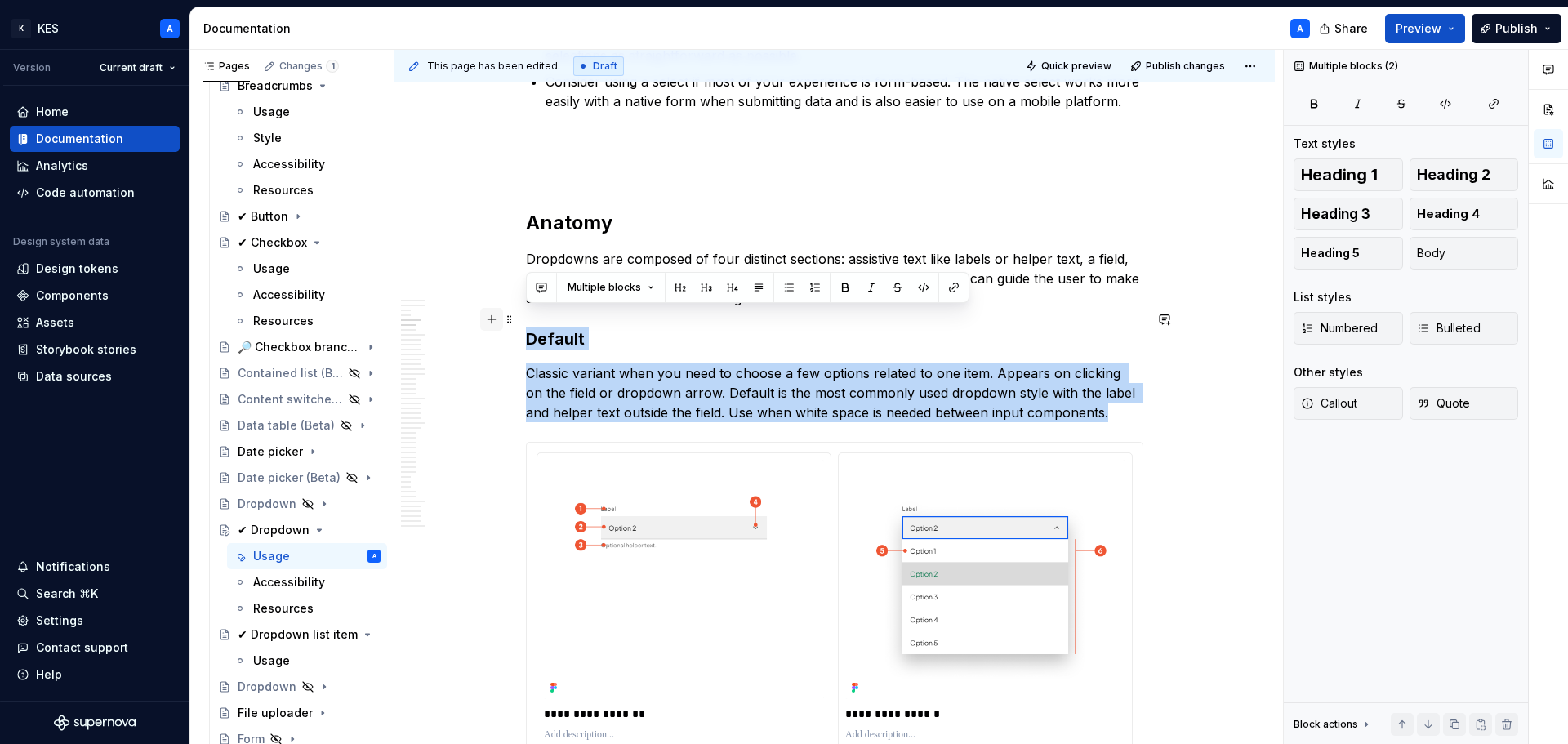
drag, startPoint x: 1099, startPoint y: 394, endPoint x: 487, endPoint y: 319, distance: 616.6
copy div "Default Classic variant when you need to choose a few options related to one it…"
click at [594, 363] on p "Classic variant when you need to choose a few options related to one item. Appe…" at bounding box center [835, 393] width 618 height 59
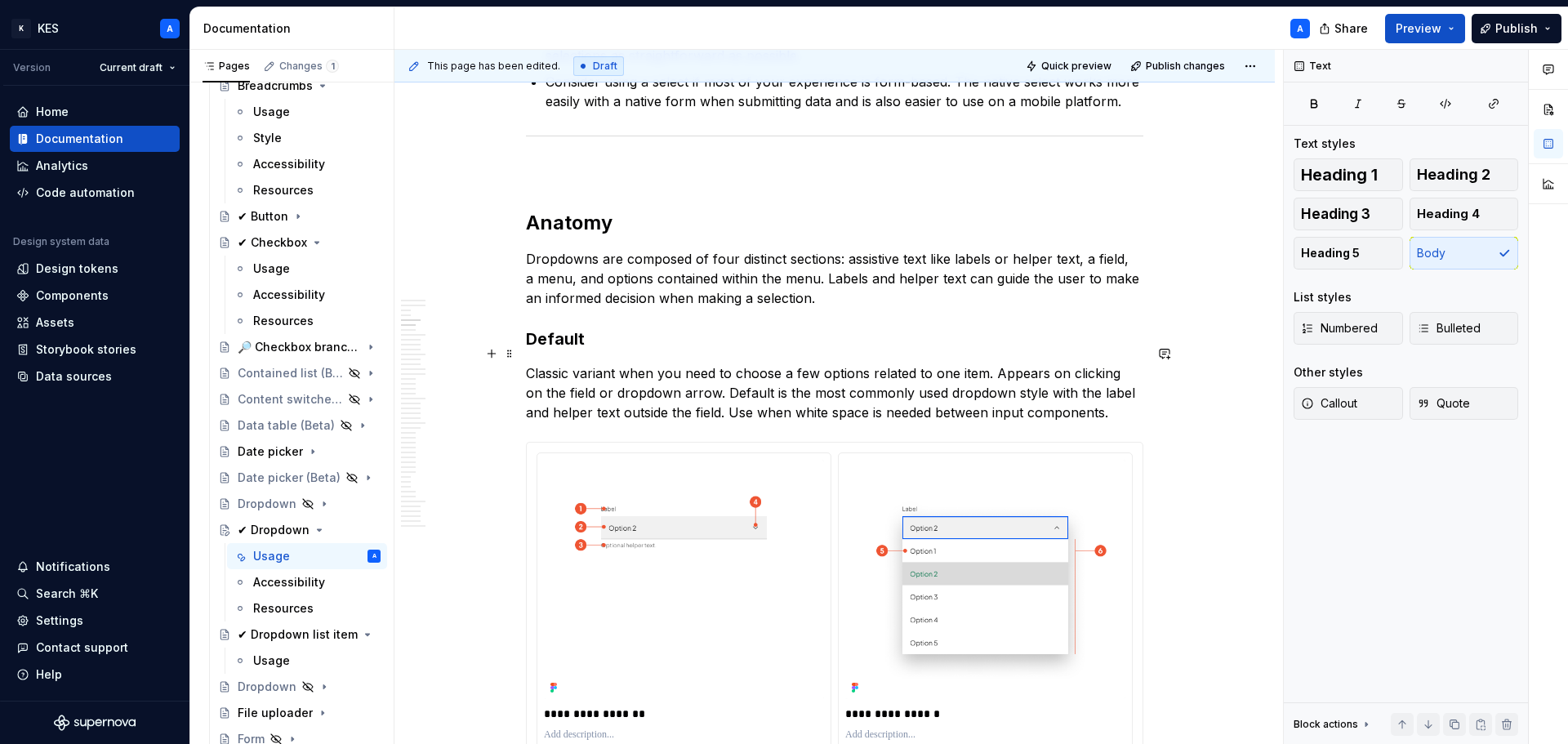
click at [542, 363] on p "Classic variant when you need to choose a few options related to one item. Appe…" at bounding box center [835, 393] width 618 height 59
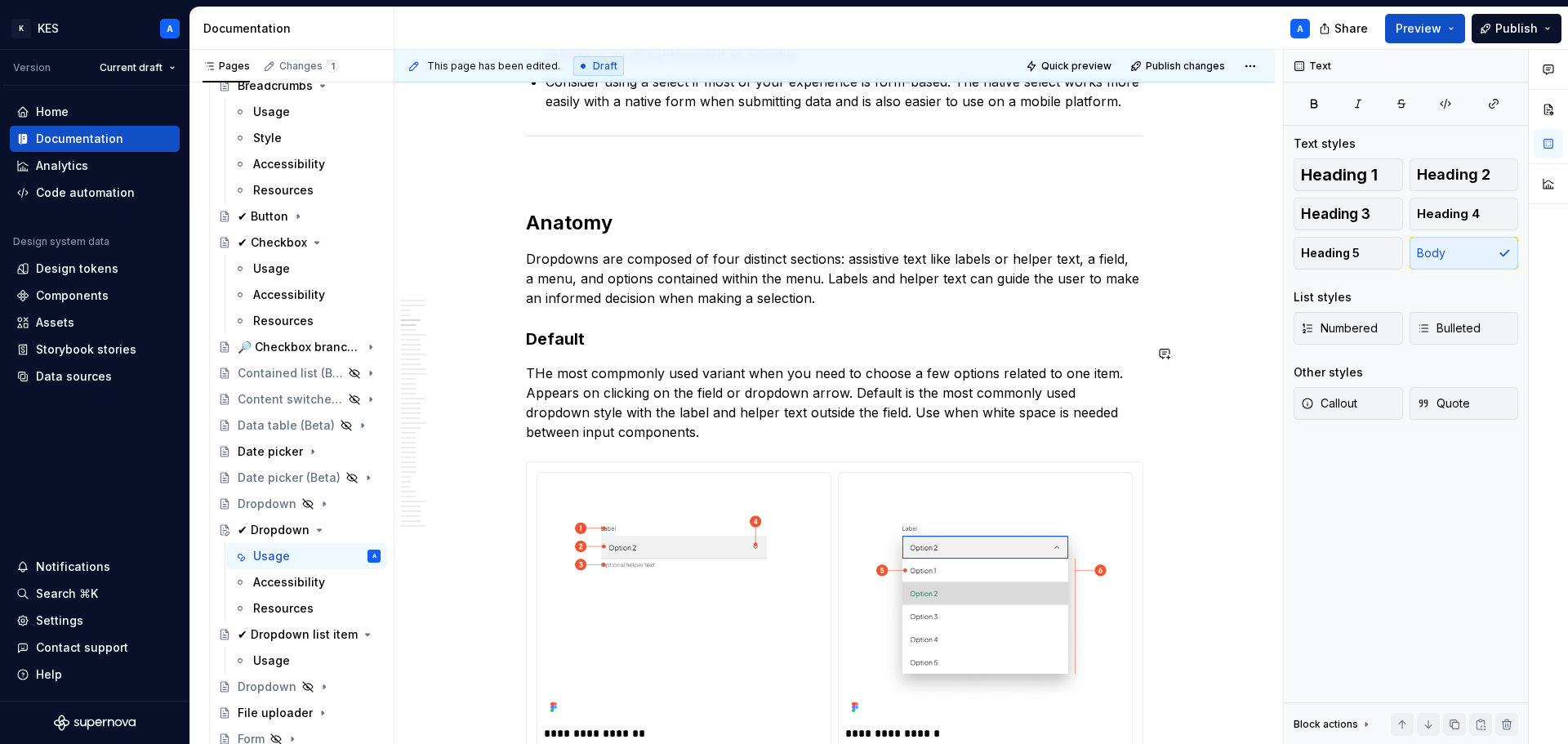
click at [548, 363] on p "THe most compmonly used variant when you need to choose a few options related t…" at bounding box center [835, 403] width 618 height 79
click at [621, 363] on p "The most compmonly used variant when you need to choose a few options related t…" at bounding box center [835, 403] width 618 height 79
click at [1053, 363] on p "The most commonly used variant when you need to choose a few options related to…" at bounding box center [835, 403] width 618 height 79
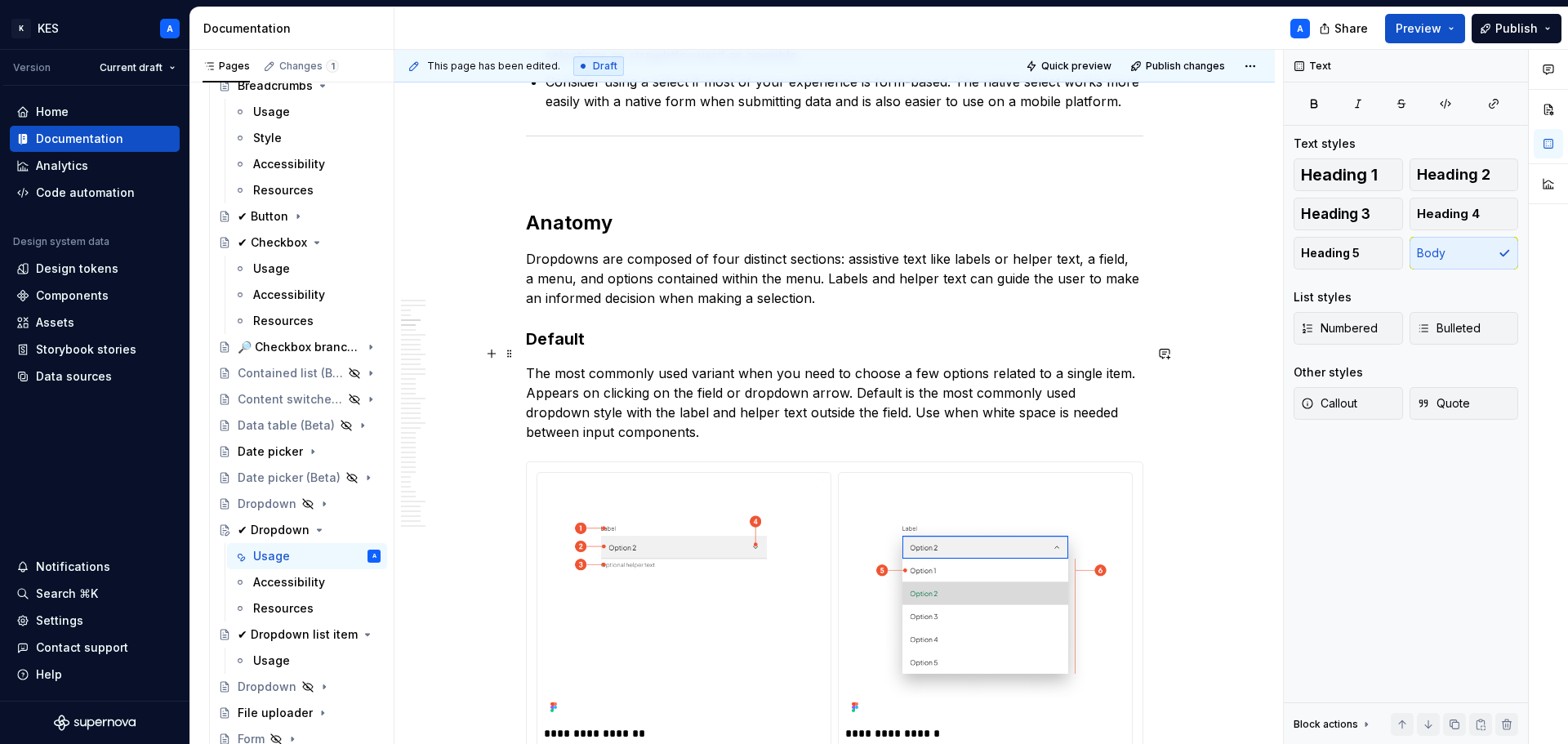
click at [527, 377] on p "The most commonly used variant when you need to choose a few options related to…" at bounding box center [835, 403] width 618 height 79
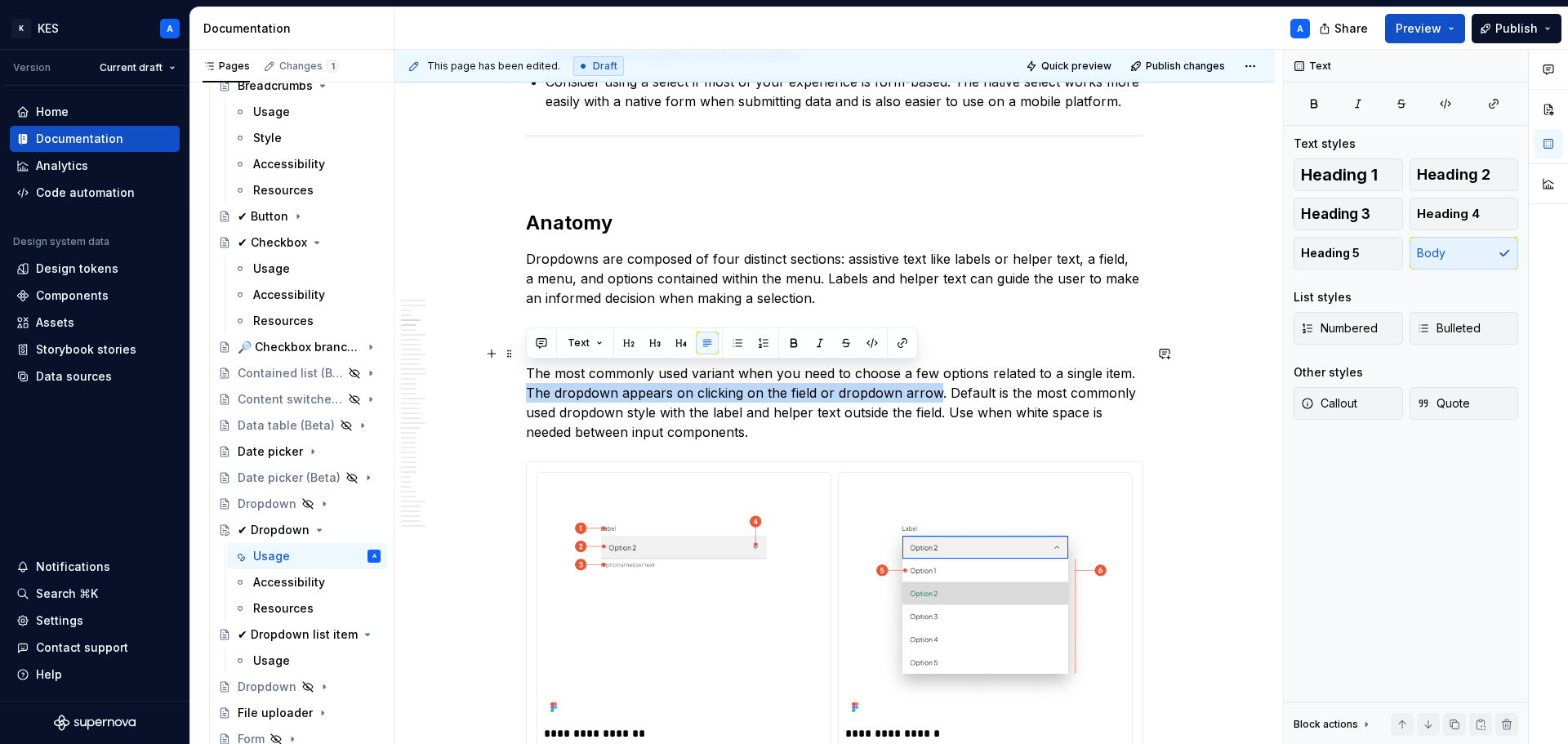
drag, startPoint x: 900, startPoint y: 378, endPoint x: 521, endPoint y: 372, distance: 379.0
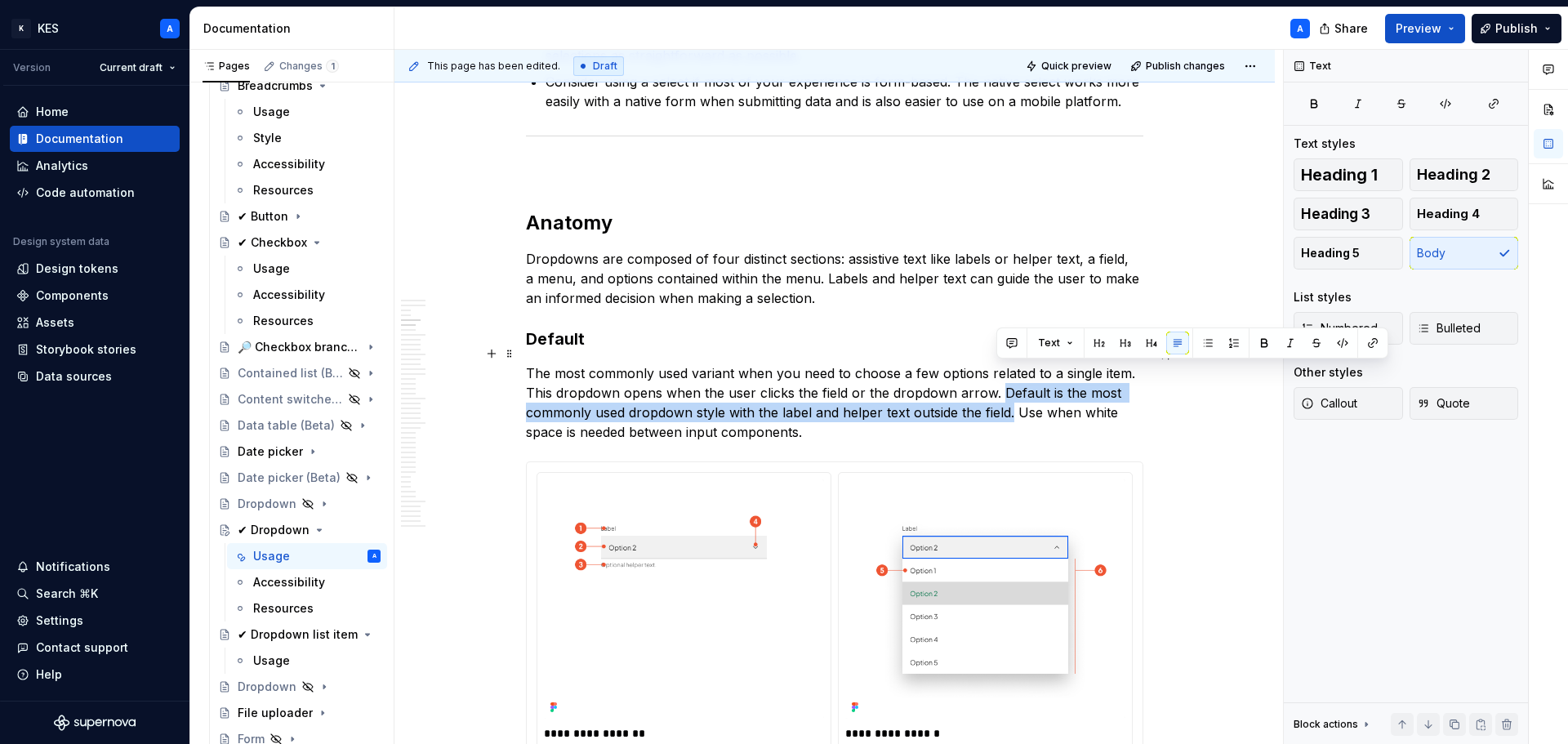
drag, startPoint x: 1013, startPoint y: 393, endPoint x: 1000, endPoint y: 377, distance: 20.6
click at [1000, 377] on p "The most commonly used variant when you need to choose a few options related to…" at bounding box center [835, 403] width 618 height 79
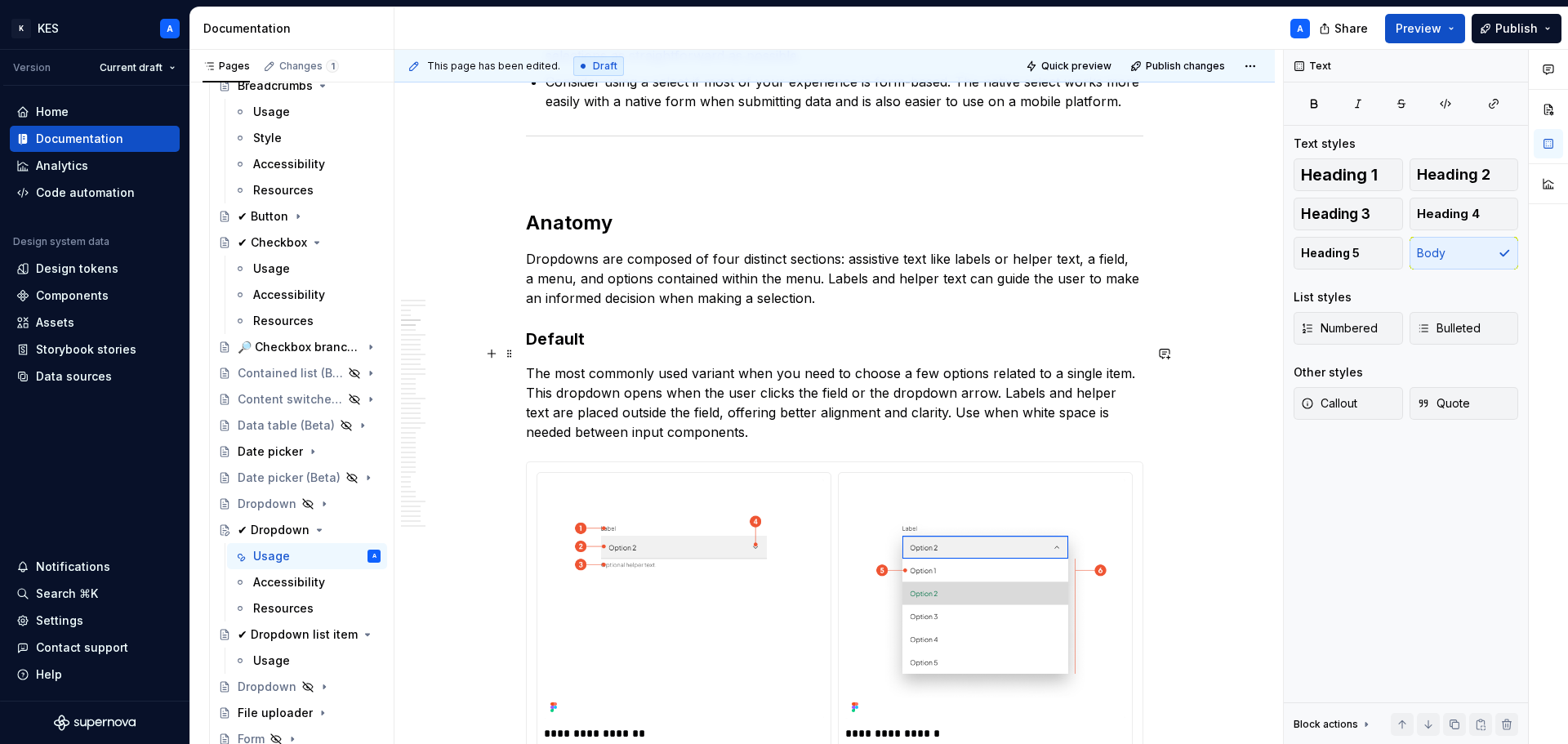
click at [540, 363] on p "The most commonly used variant when you need to choose a few options related to…" at bounding box center [835, 403] width 618 height 79
click at [882, 363] on p "The default dropdown is the most commonly used variant when you need to choose …" at bounding box center [835, 403] width 618 height 79
click at [1085, 363] on p "The default dropdown is the most commonly used variant for cases when uses need…" at bounding box center [835, 403] width 618 height 79
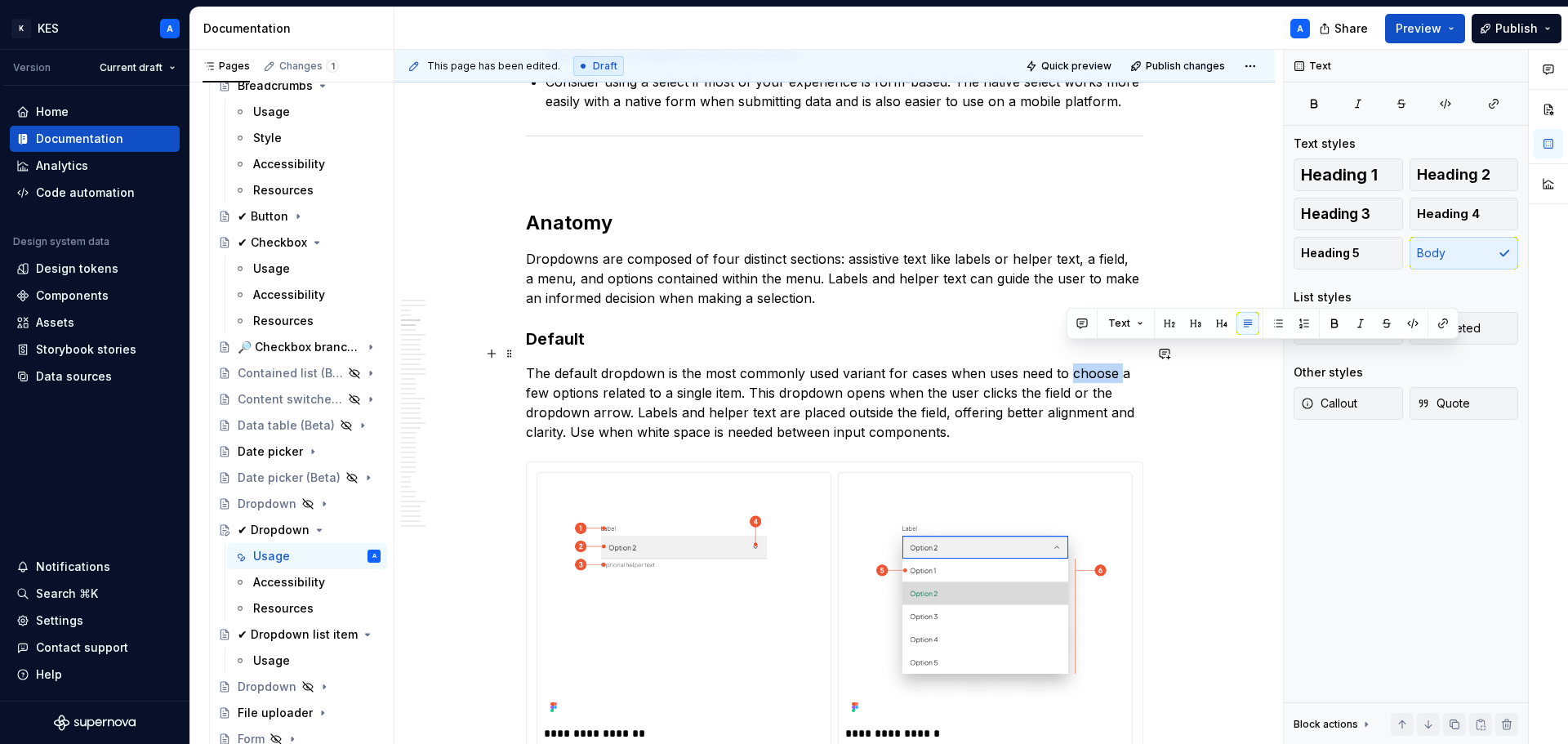
click at [1085, 363] on p "The default dropdown is the most commonly used variant for cases when uses need…" at bounding box center [835, 403] width 618 height 79
type textarea "*"
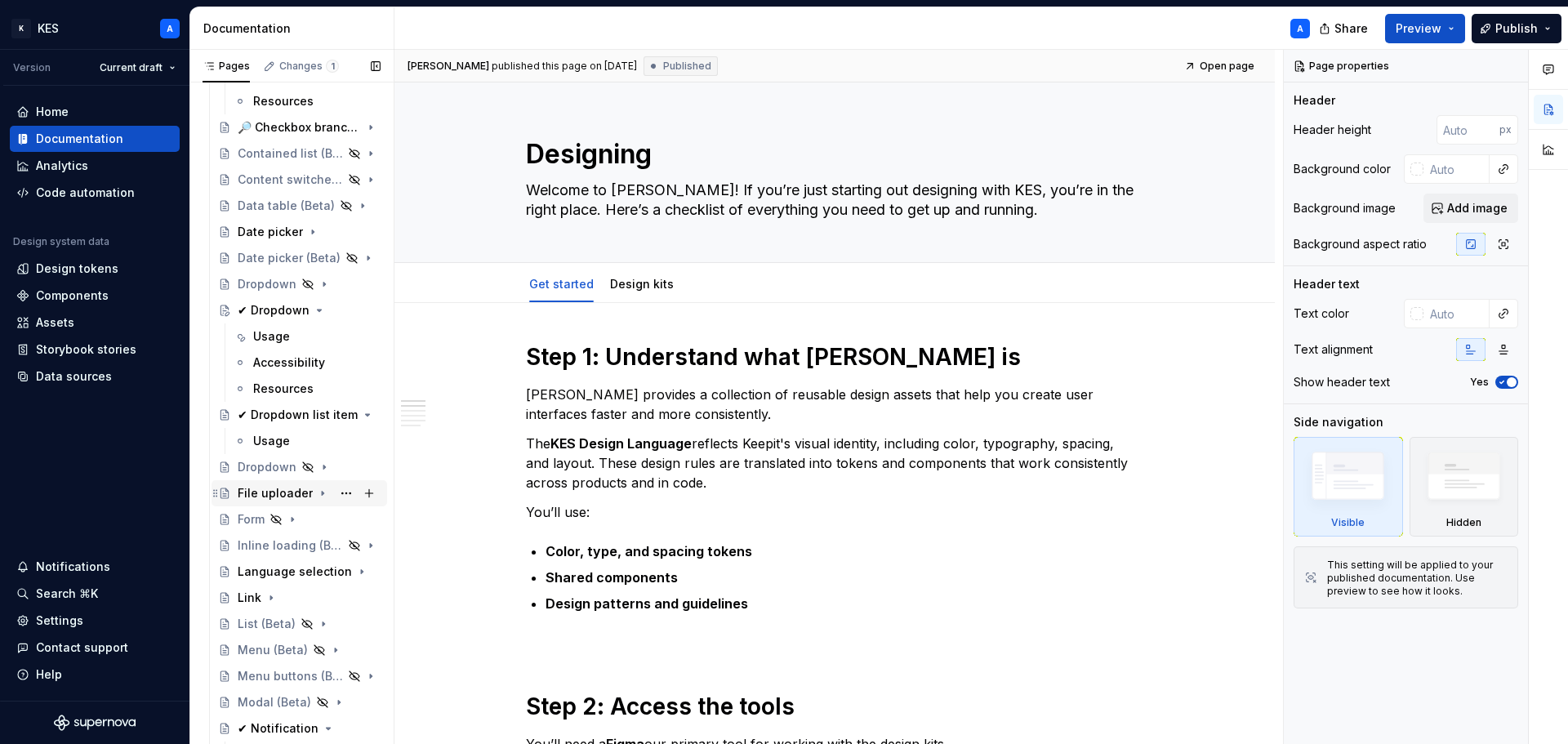
scroll to position [1470, 0]
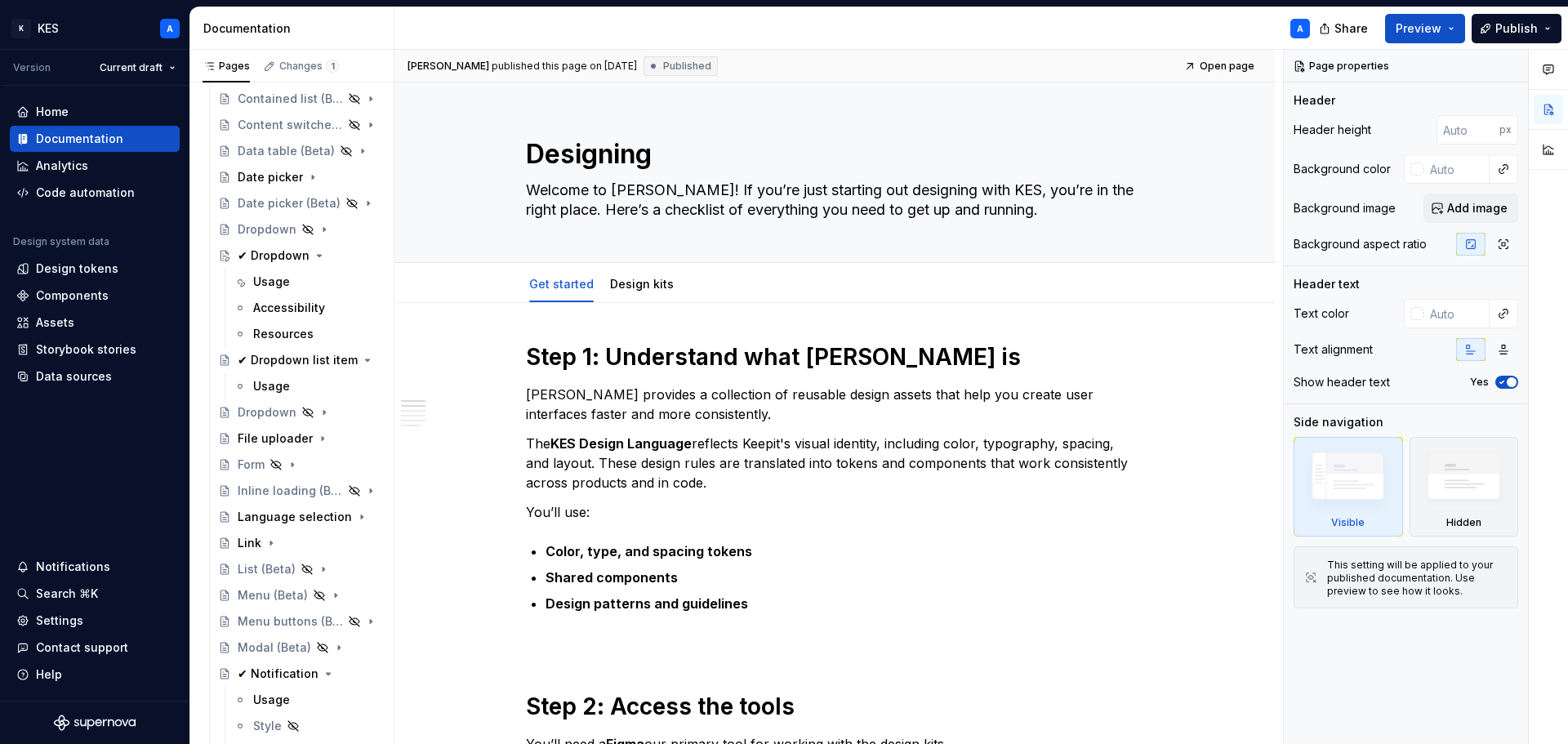
click at [275, 282] on div "Usage" at bounding box center [271, 282] width 37 height 16
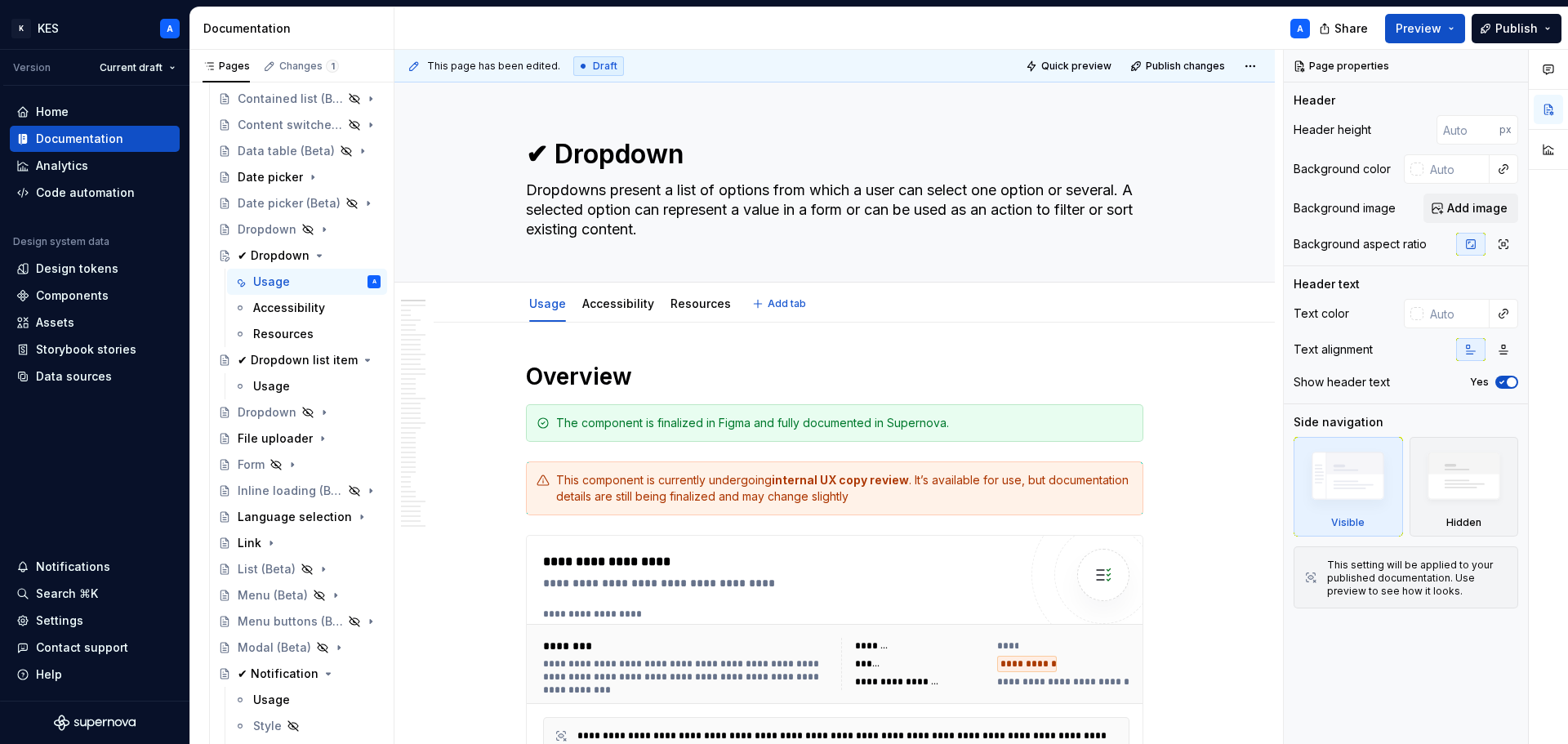
type textarea "*"
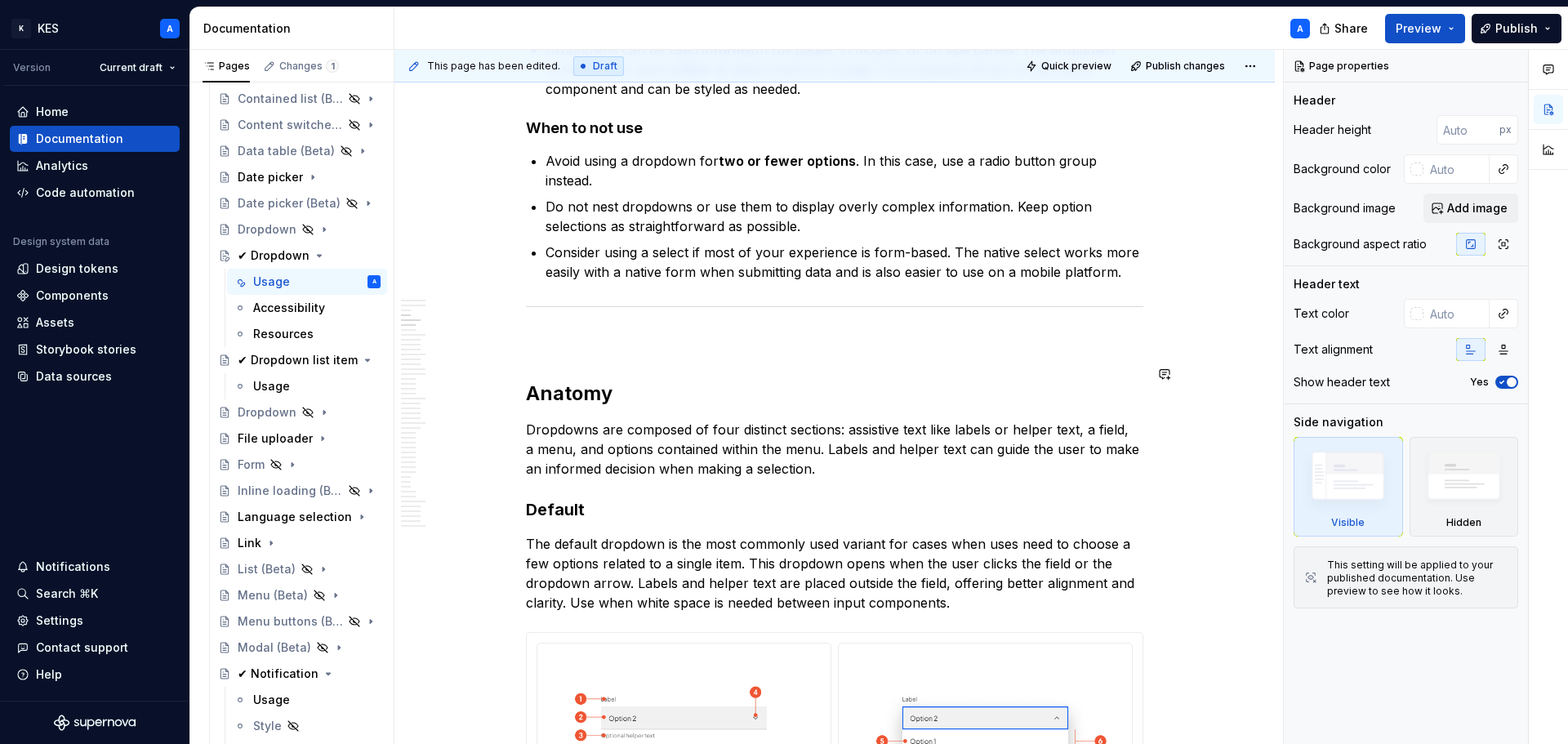
scroll to position [1062, 0]
